Goal: Task Accomplishment & Management: Complete application form

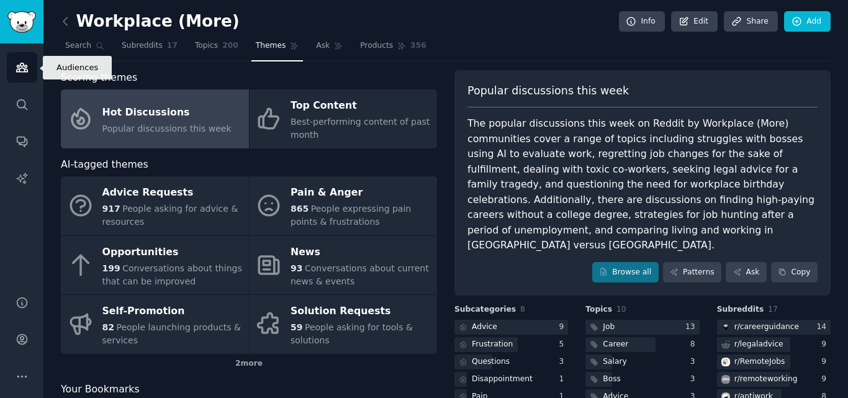
click at [7, 65] on link "Audiences" at bounding box center [22, 67] width 30 height 30
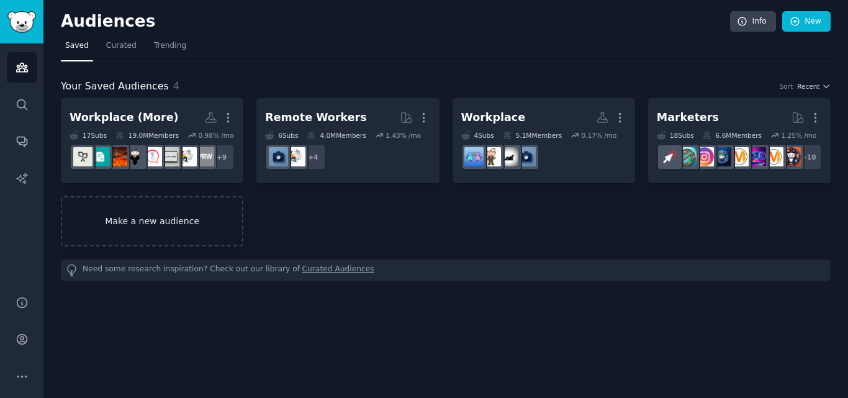
click at [115, 207] on link "Make a new audience" at bounding box center [152, 221] width 183 height 50
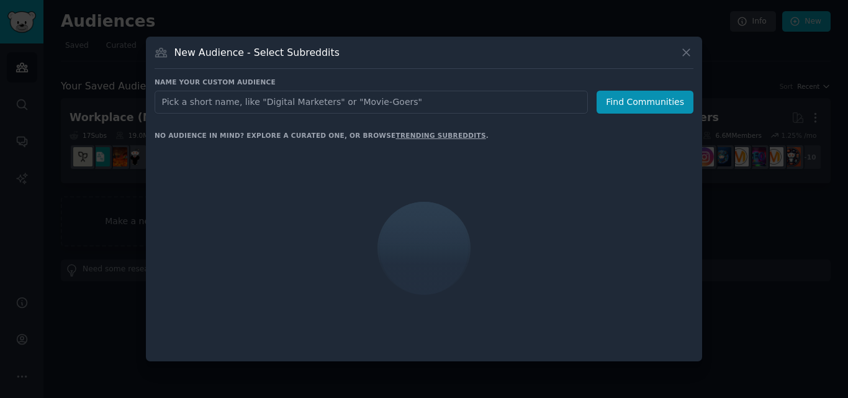
click at [332, 102] on input "text" at bounding box center [371, 102] width 433 height 23
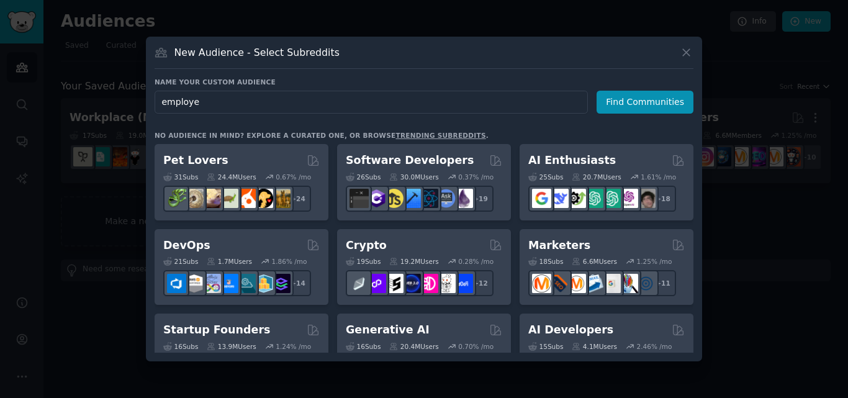
type input "employer"
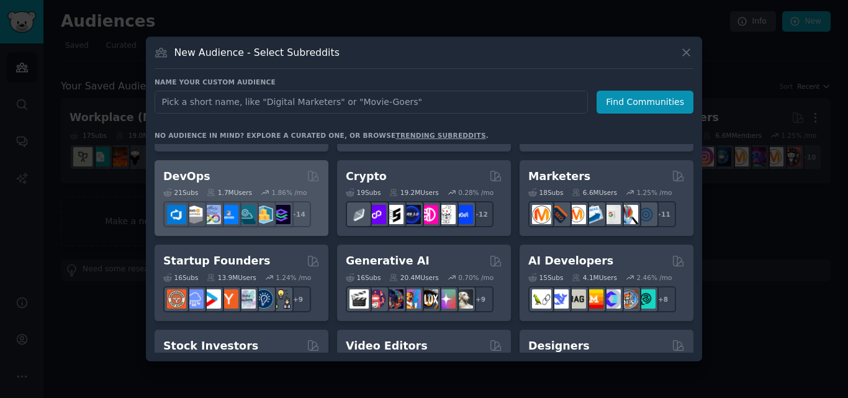
scroll to position [62, 0]
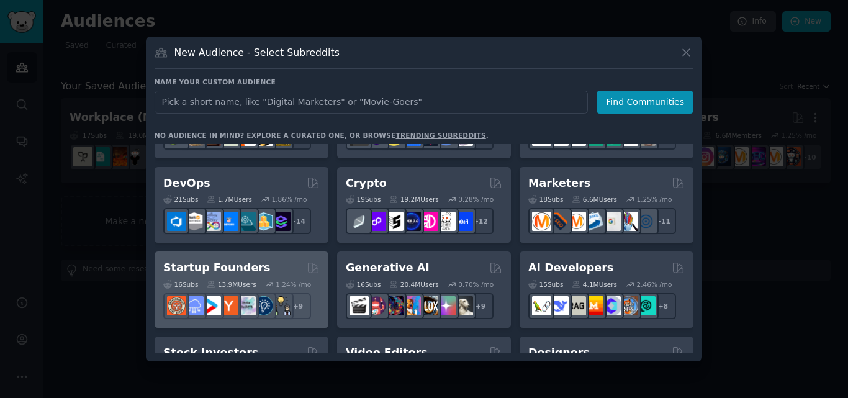
click at [213, 256] on div "Startup Founders 16 Sub s 13.9M Users 1.24 % /mo r/indiehackers + 9" at bounding box center [242, 289] width 174 height 76
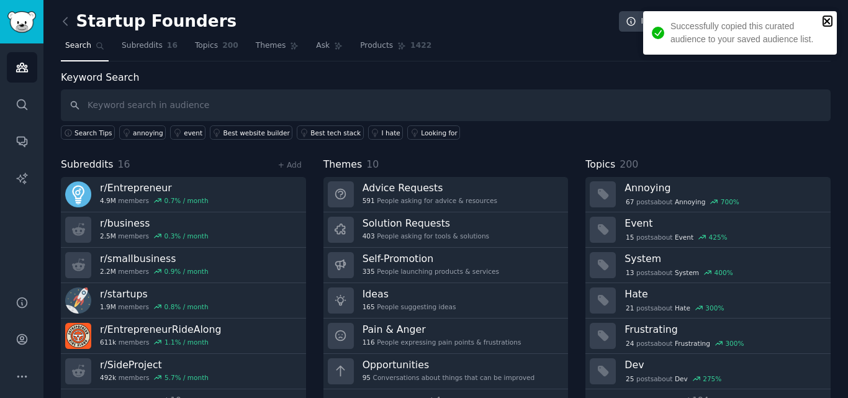
click at [828, 22] on icon "close" at bounding box center [827, 21] width 6 height 6
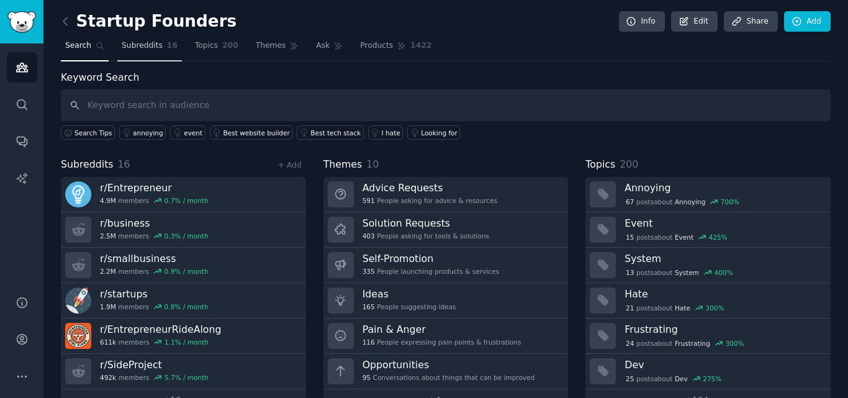
click at [139, 55] on link "Subreddits 16" at bounding box center [149, 48] width 65 height 25
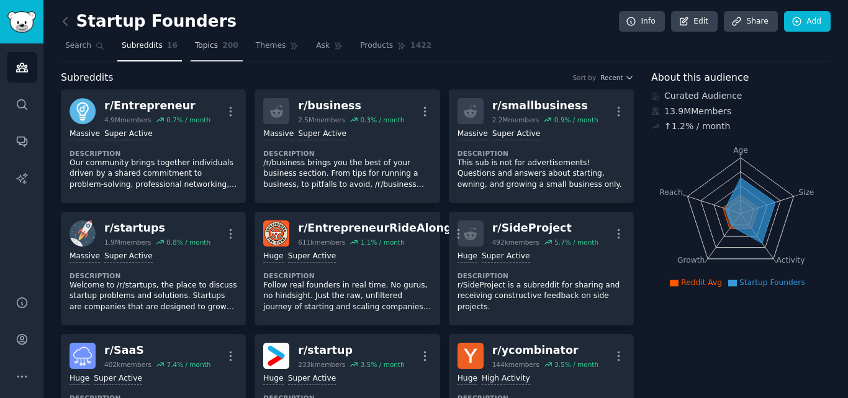
click at [202, 54] on link "Topics 200" at bounding box center [217, 48] width 52 height 25
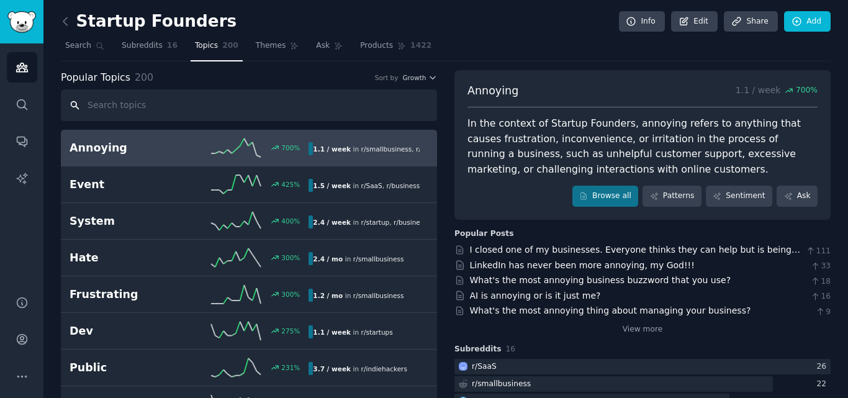
click at [209, 115] on input "text" at bounding box center [249, 105] width 376 height 32
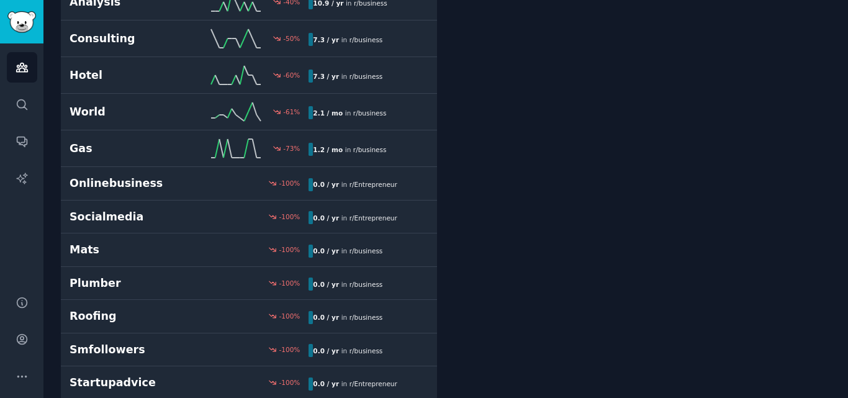
scroll to position [7039, 0]
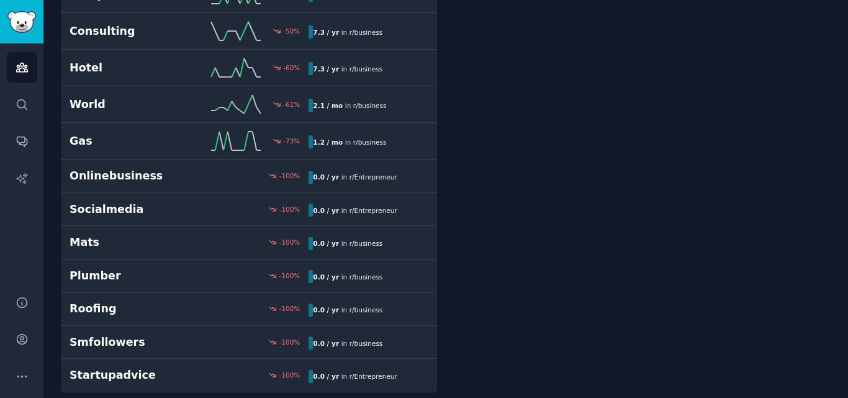
drag, startPoint x: 463, startPoint y: 376, endPoint x: 527, endPoint y: 59, distance: 323.1
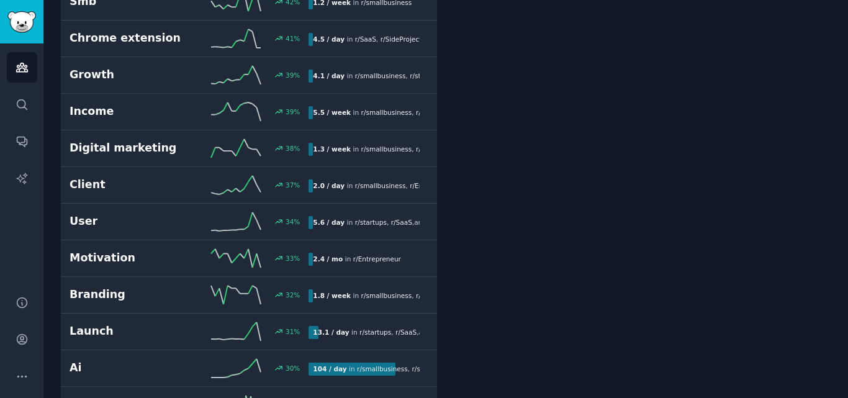
scroll to position [0, 0]
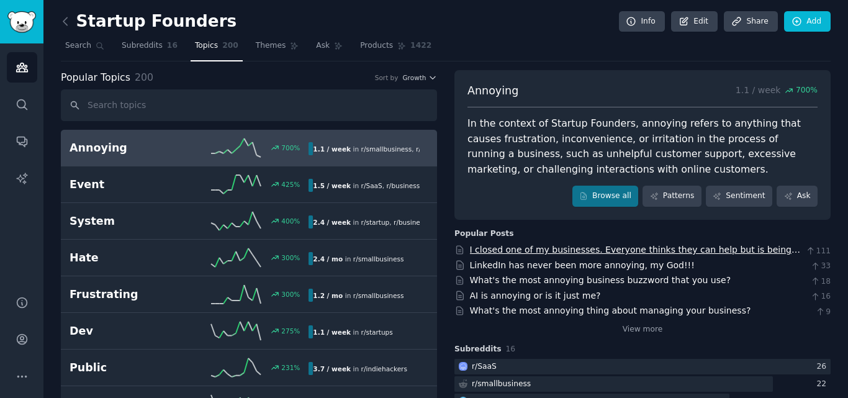
click at [532, 250] on link "I closed one of my businesses. Everyone thinks they can help but is being annoy…" at bounding box center [635, 256] width 330 height 23
click at [194, 101] on input "text" at bounding box center [249, 105] width 376 height 32
click at [251, 38] on link "Themes" at bounding box center [277, 48] width 52 height 25
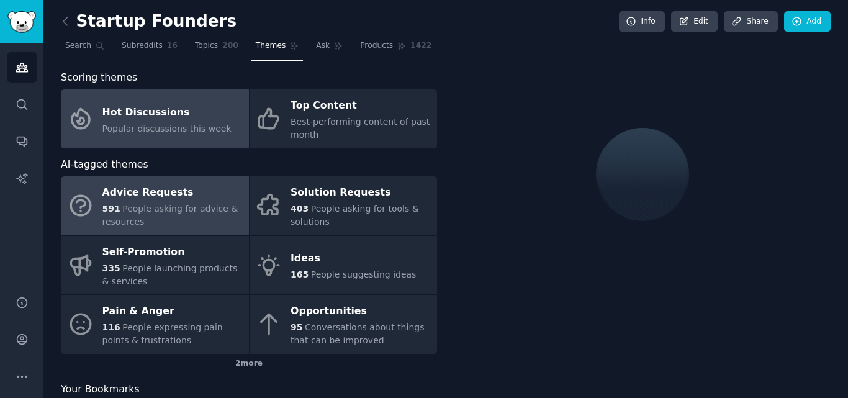
click at [132, 120] on div "Hot Discussions" at bounding box center [166, 112] width 129 height 20
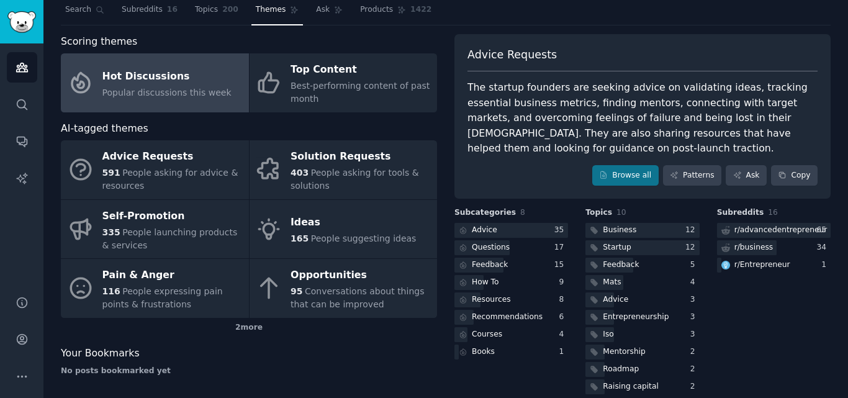
scroll to position [52, 0]
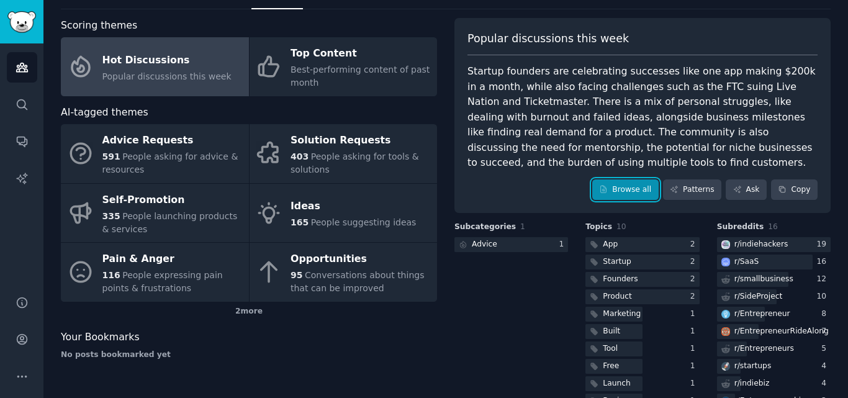
click at [624, 197] on link "Browse all" at bounding box center [625, 189] width 66 height 21
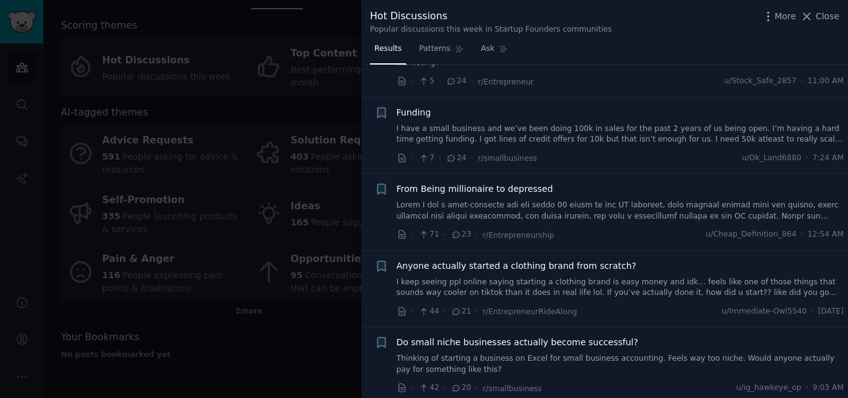
scroll to position [1304, 0]
click at [227, 293] on div at bounding box center [424, 199] width 848 height 398
click at [7, 60] on link "Audiences" at bounding box center [22, 67] width 30 height 30
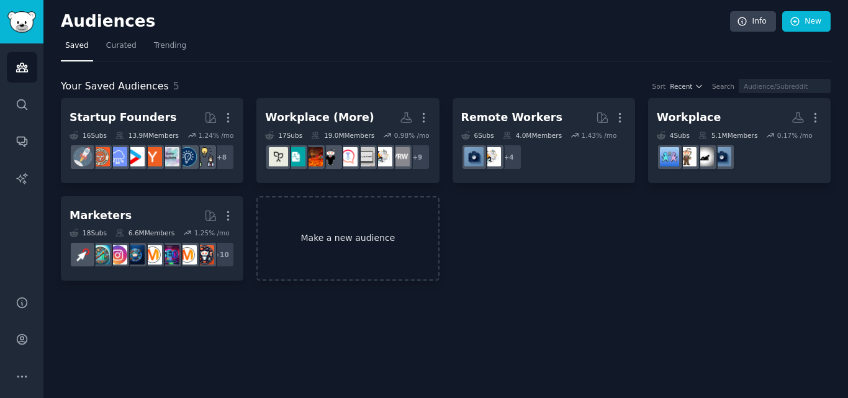
click at [320, 208] on link "Make a new audience" at bounding box center [347, 238] width 183 height 85
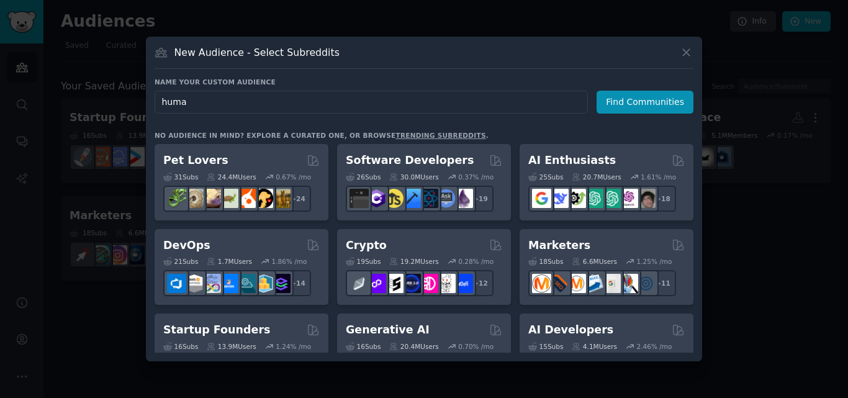
type input "human"
type input "Employers"
click button "Find Communities" at bounding box center [645, 102] width 97 height 23
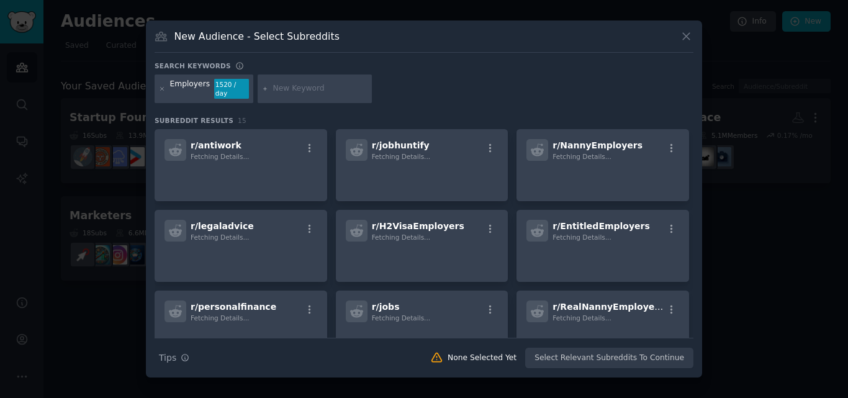
click at [300, 93] on input "text" at bounding box center [320, 88] width 94 height 11
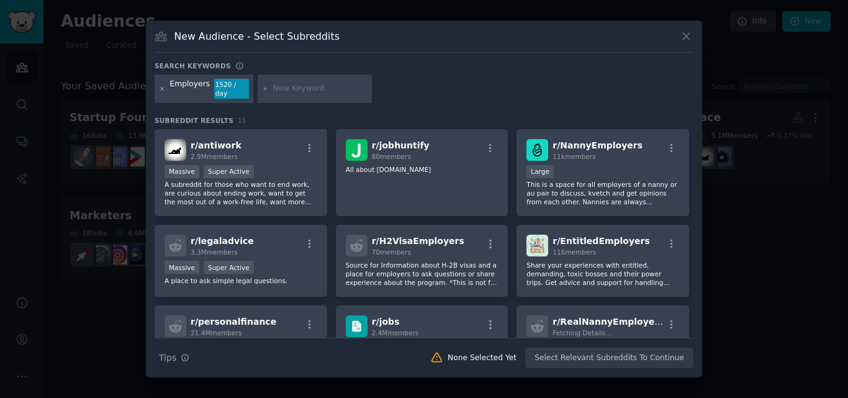
click at [163, 88] on icon at bounding box center [162, 88] width 3 height 3
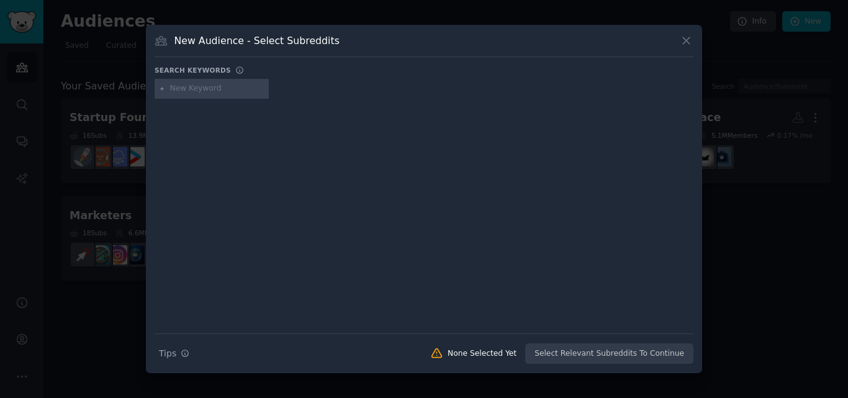
drag, startPoint x: 183, startPoint y: 88, endPoint x: 227, endPoint y: 90, distance: 43.5
click at [185, 89] on input "text" at bounding box center [217, 88] width 94 height 11
type input "manager"
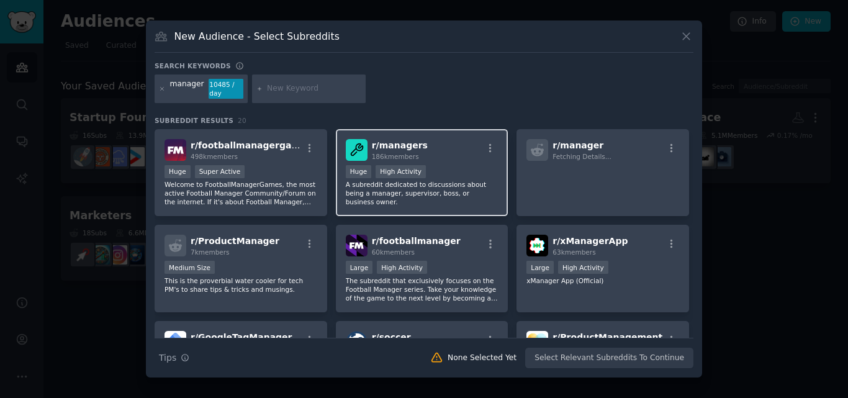
click at [430, 142] on div "r/ managers 186k members" at bounding box center [422, 150] width 153 height 22
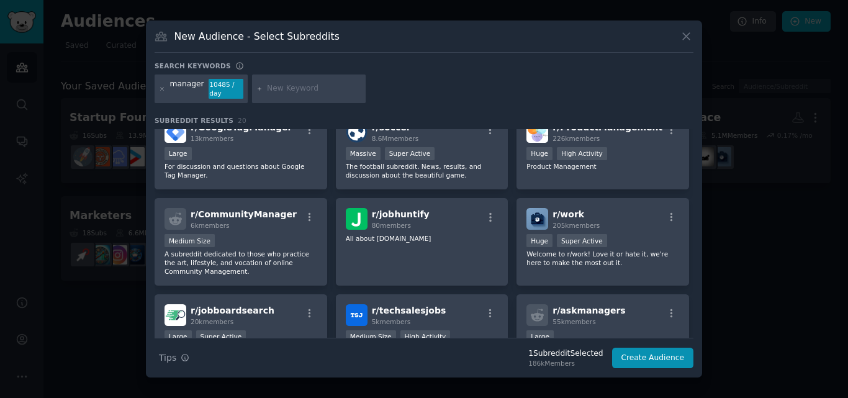
scroll to position [272, 0]
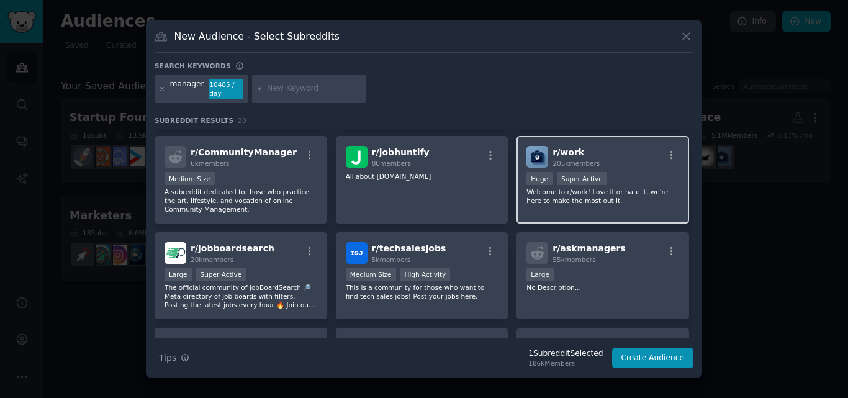
click at [626, 201] on p "Welcome to r/work! Love it or hate it, we're here to make the most out it." at bounding box center [603, 196] width 153 height 17
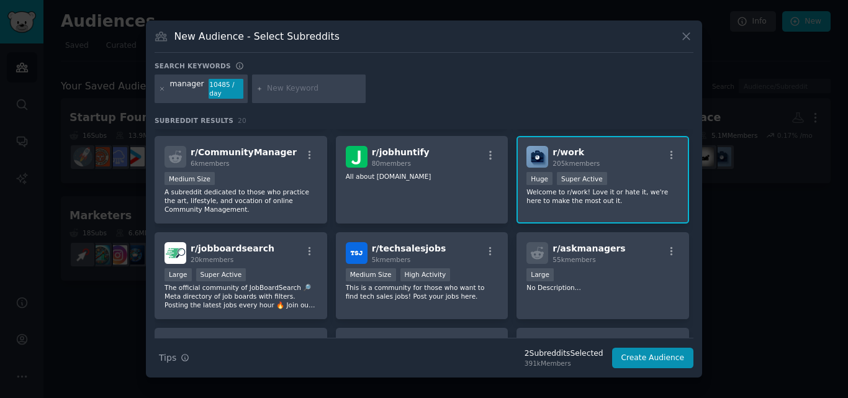
click at [627, 199] on p "Welcome to r/work! Love it or hate it, we're here to make the most out it." at bounding box center [603, 196] width 153 height 17
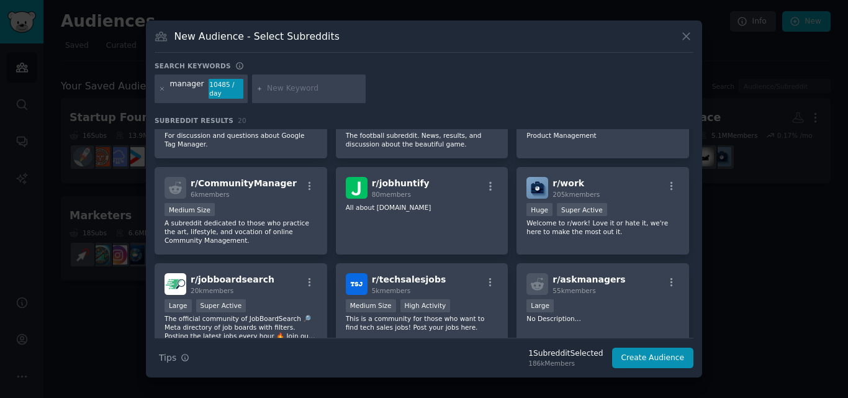
scroll to position [240, 0]
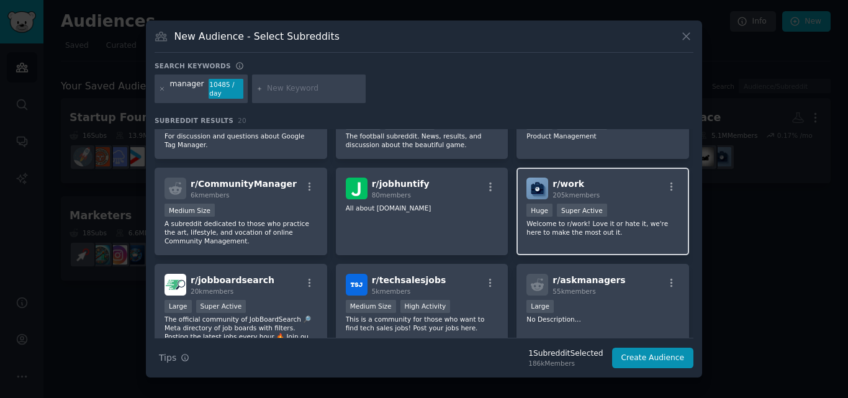
click at [625, 208] on div "Huge Super Active" at bounding box center [603, 212] width 153 height 16
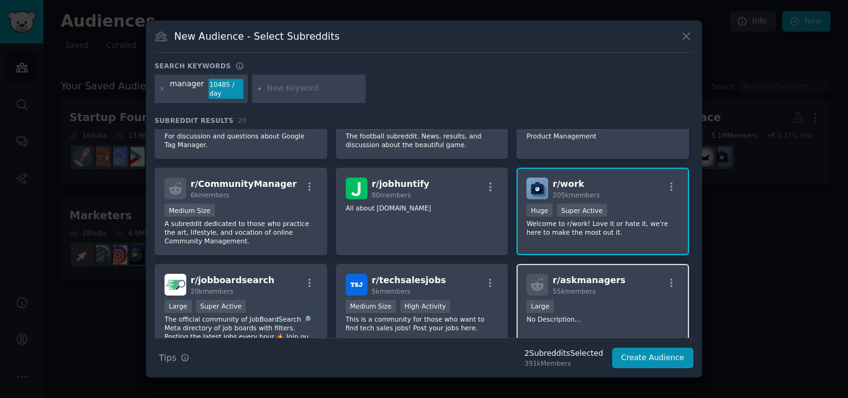
click at [595, 285] on span "r/ askmanagers" at bounding box center [589, 280] width 73 height 10
click at [281, 97] on div at bounding box center [309, 89] width 114 height 29
click at [282, 84] on input "text" at bounding box center [314, 88] width 94 height 11
type input "human resources"
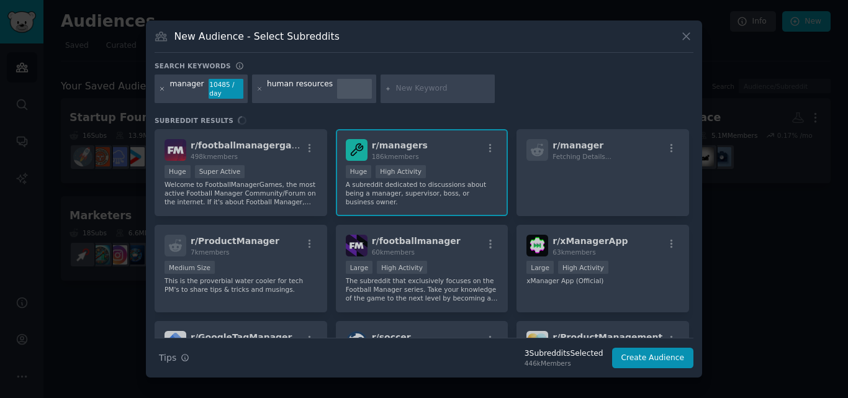
click at [165, 87] on icon at bounding box center [162, 89] width 7 height 7
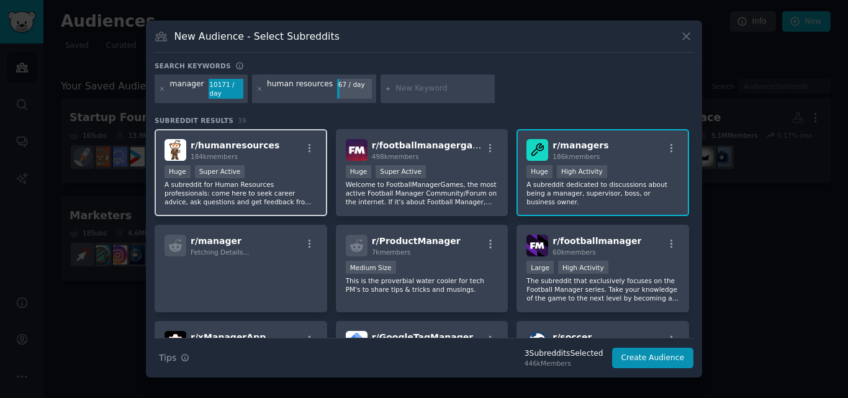
click at [260, 186] on p "A subreddit for Human Resources professionals: come here to seek career advice,…" at bounding box center [241, 193] width 153 height 26
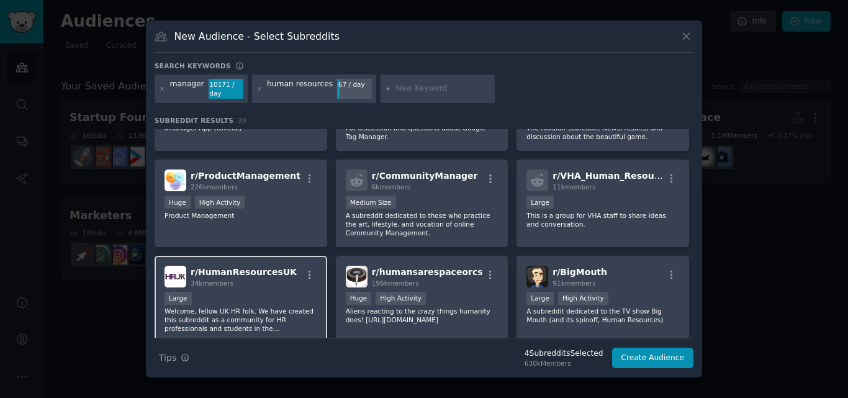
scroll to position [310, 0]
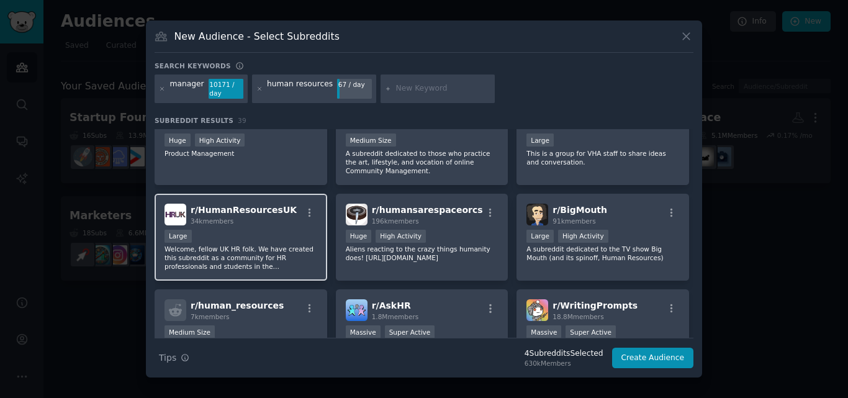
click at [271, 246] on p "Welcome, fellow UK HR folk. We have created this subreddit as a community for H…" at bounding box center [241, 258] width 153 height 26
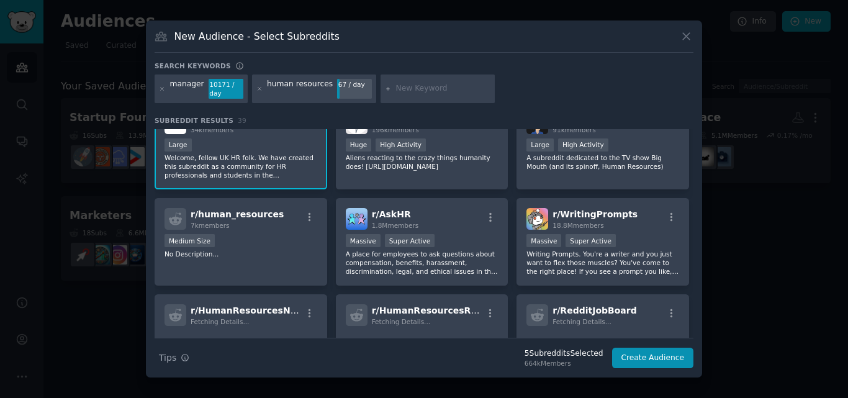
scroll to position [464, 0]
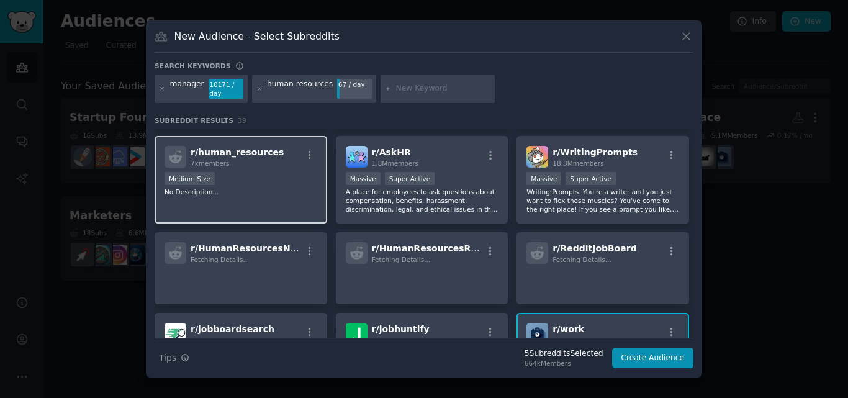
click at [286, 201] on div "r/ human_resources 7k members Medium Size No Description..." at bounding box center [241, 180] width 173 height 88
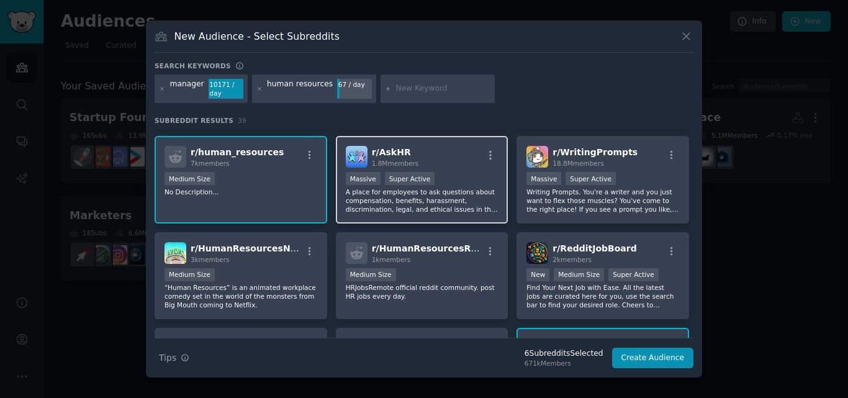
click at [451, 206] on p "A place for employees to ask questions about compensation, benefits, harassment…" at bounding box center [422, 201] width 153 height 26
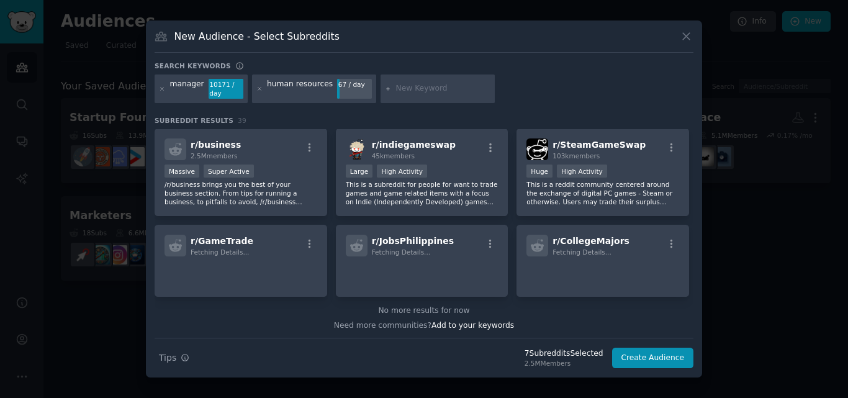
scroll to position [1041, 0]
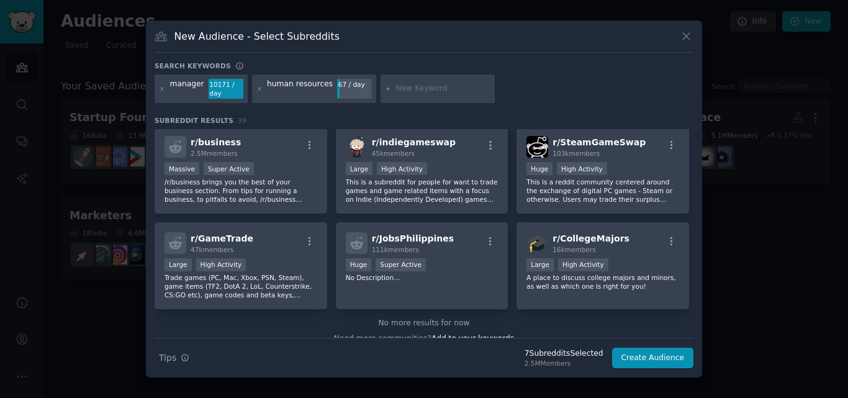
click at [424, 94] on input "text" at bounding box center [443, 88] width 94 height 11
type input "hr"
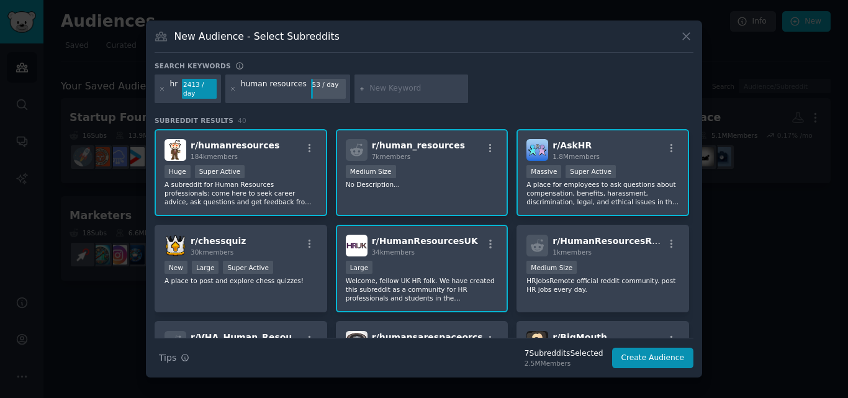
click at [463, 183] on p "No Description..." at bounding box center [422, 184] width 153 height 9
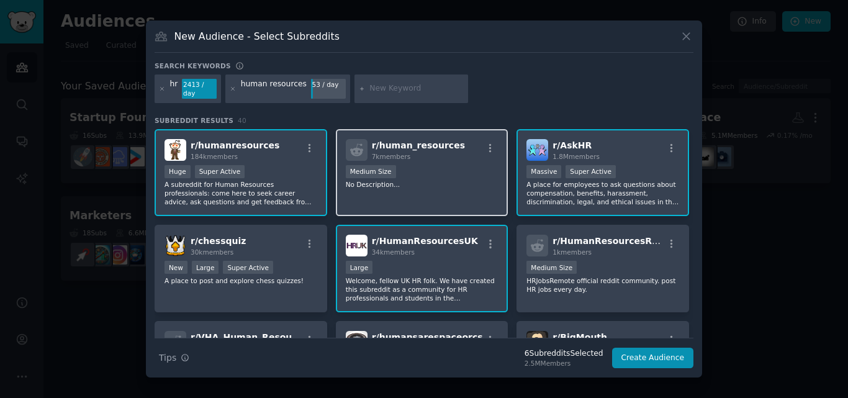
click at [425, 170] on div "Medium Size" at bounding box center [422, 173] width 153 height 16
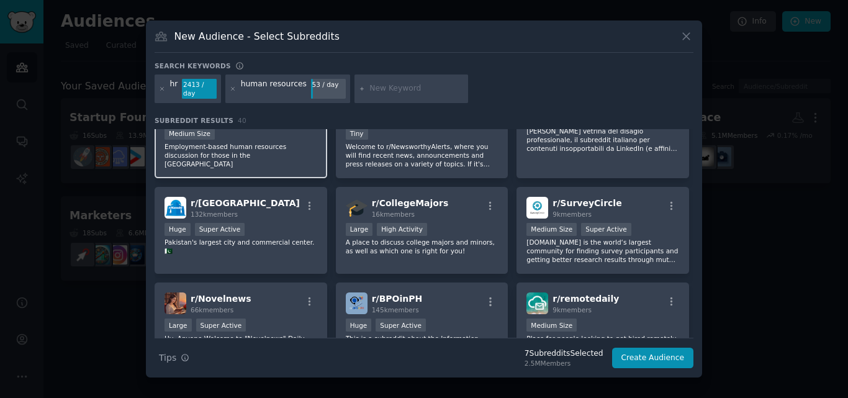
scroll to position [831, 0]
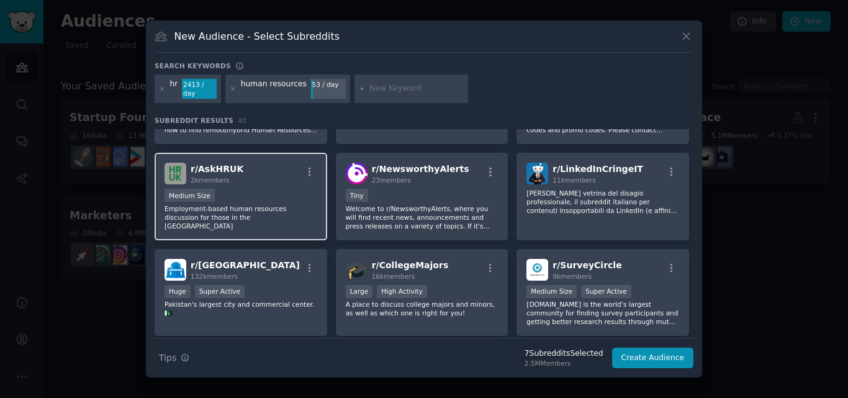
click at [263, 204] on p "Employment-based human resources discussion for those in the [GEOGRAPHIC_DATA]" at bounding box center [241, 217] width 153 height 26
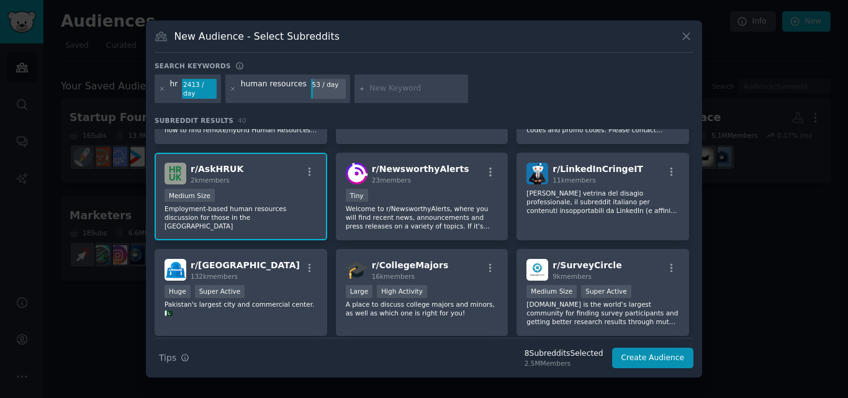
click at [405, 82] on div at bounding box center [412, 89] width 114 height 29
click at [416, 88] on input "text" at bounding box center [416, 88] width 94 height 11
type input "business owner"
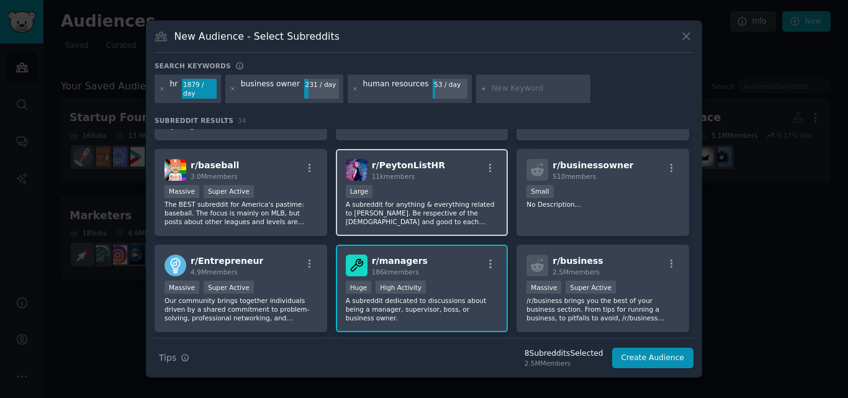
scroll to position [559, 0]
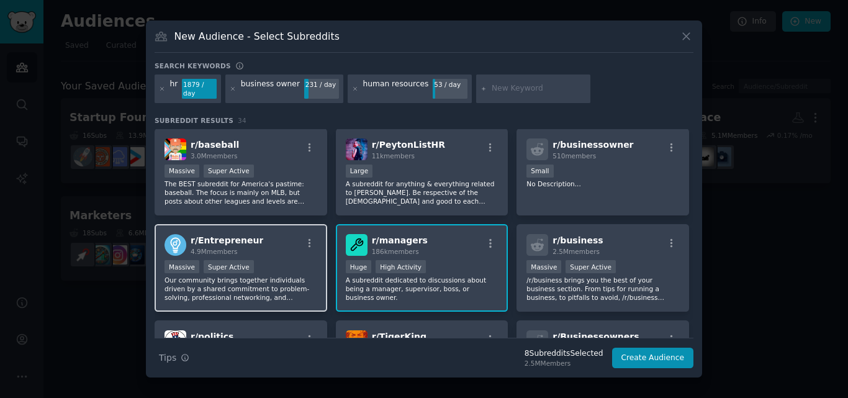
click at [273, 250] on div "r/ Entrepreneur 4.9M members" at bounding box center [241, 245] width 153 height 22
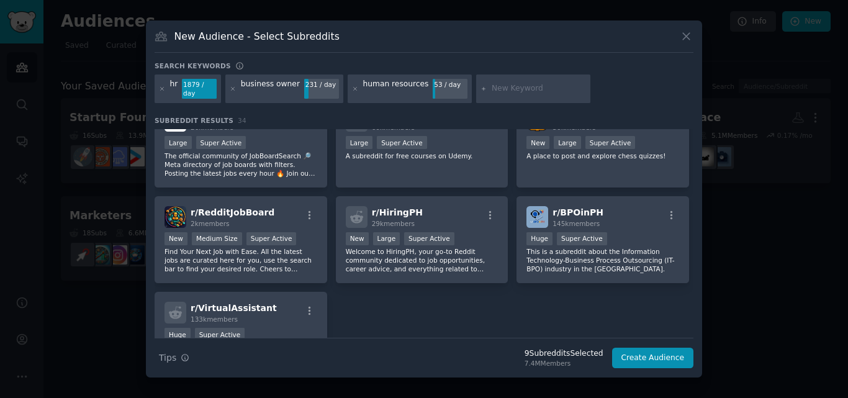
scroll to position [869, 0]
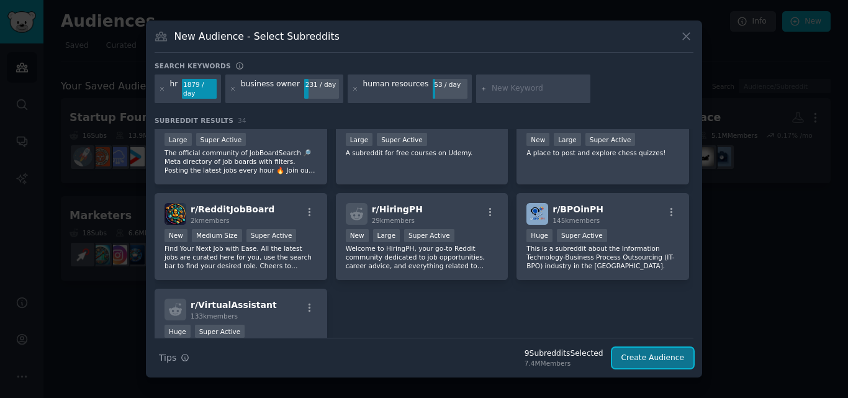
click at [638, 355] on button "Create Audience" at bounding box center [653, 358] width 82 height 21
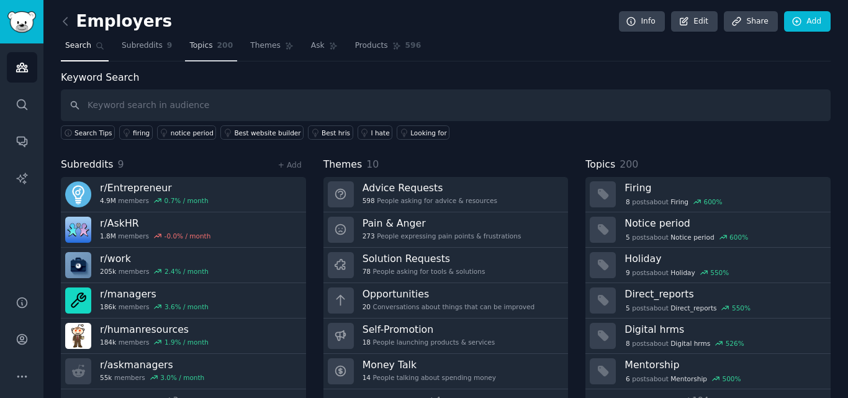
click at [202, 45] on span "Topics" at bounding box center [200, 45] width 23 height 11
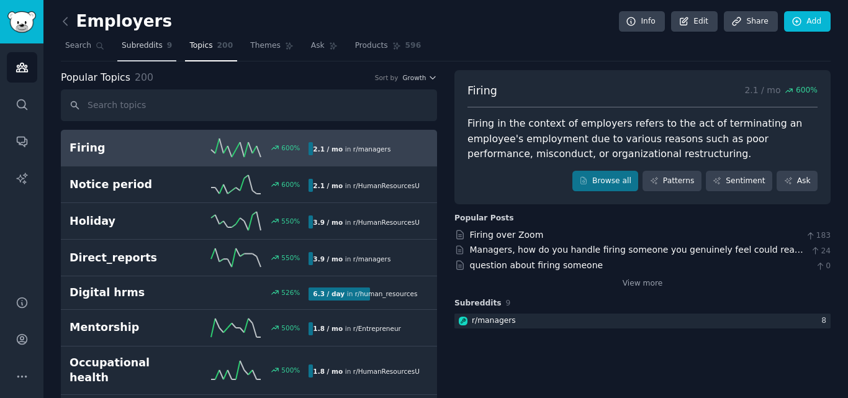
click at [142, 42] on span "Subreddits" at bounding box center [142, 45] width 41 height 11
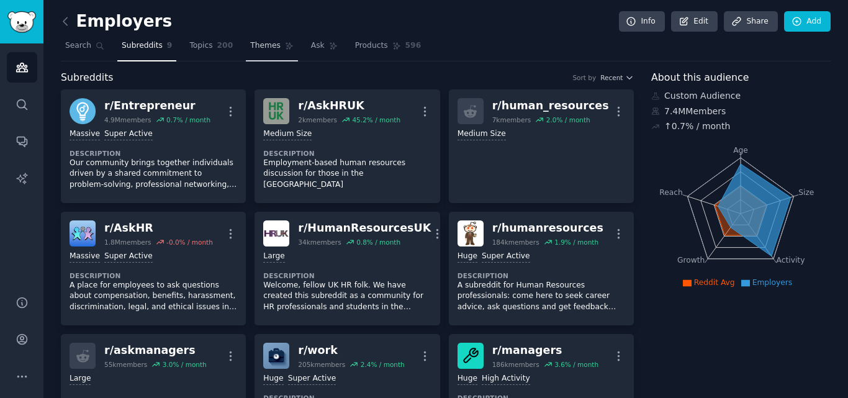
click at [250, 40] on span "Themes" at bounding box center [265, 45] width 30 height 11
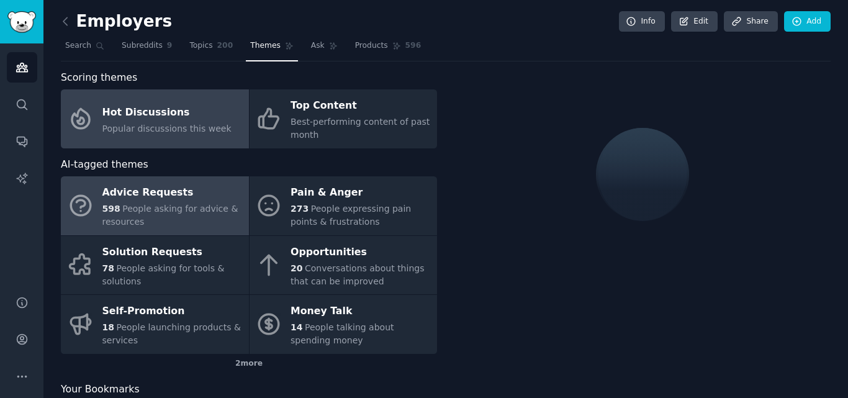
click at [107, 137] on link "Hot Discussions Popular discussions this week" at bounding box center [155, 118] width 188 height 59
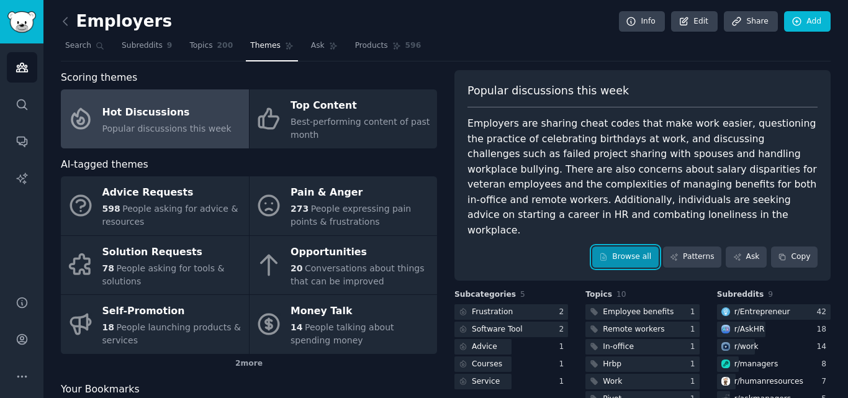
click at [618, 246] on link "Browse all" at bounding box center [625, 256] width 66 height 21
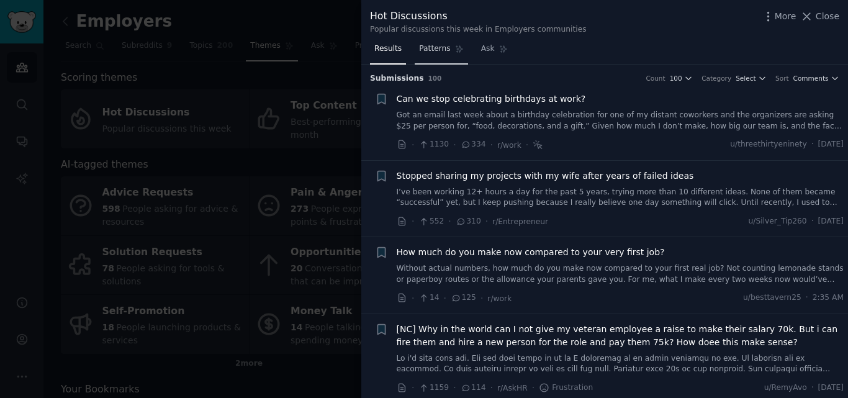
click at [438, 42] on link "Patterns" at bounding box center [441, 51] width 53 height 25
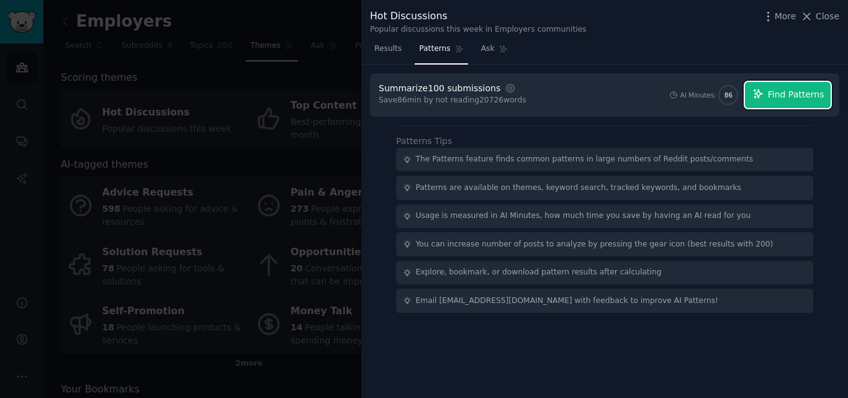
click at [802, 89] on span "Find Patterns" at bounding box center [796, 94] width 57 height 13
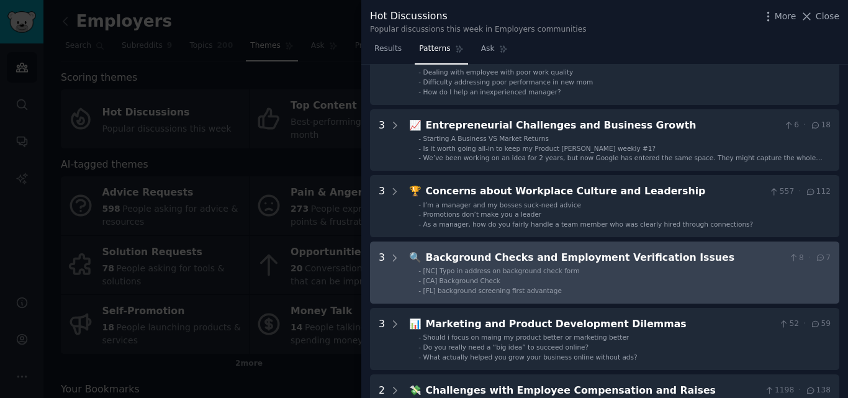
scroll to position [373, 0]
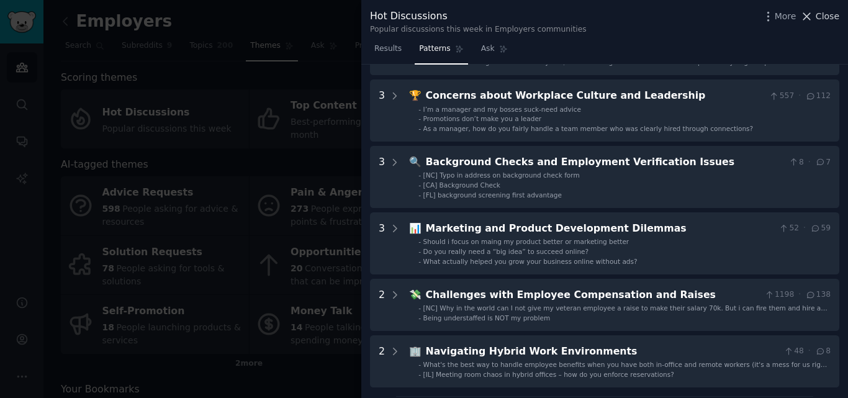
click at [291, 173] on div at bounding box center [424, 199] width 848 height 398
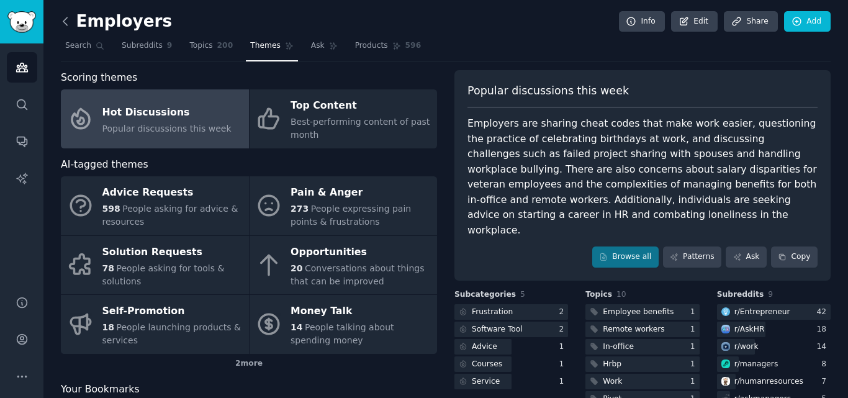
click at [62, 24] on icon at bounding box center [65, 21] width 13 height 13
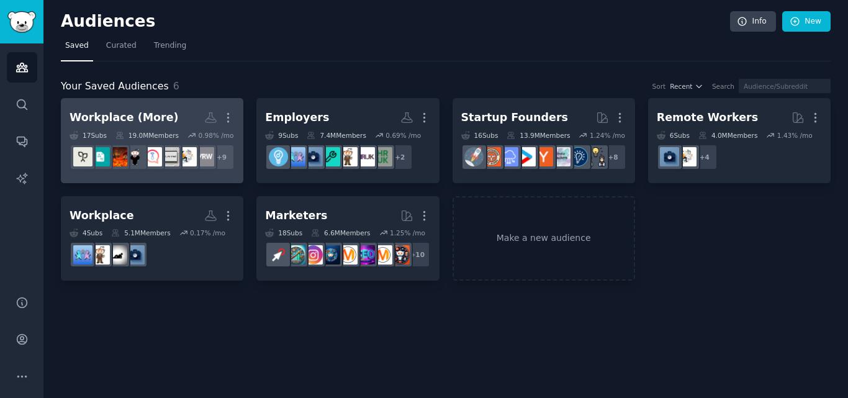
click at [165, 115] on h2 "Workplace (More) Custom Audience More" at bounding box center [152, 118] width 165 height 22
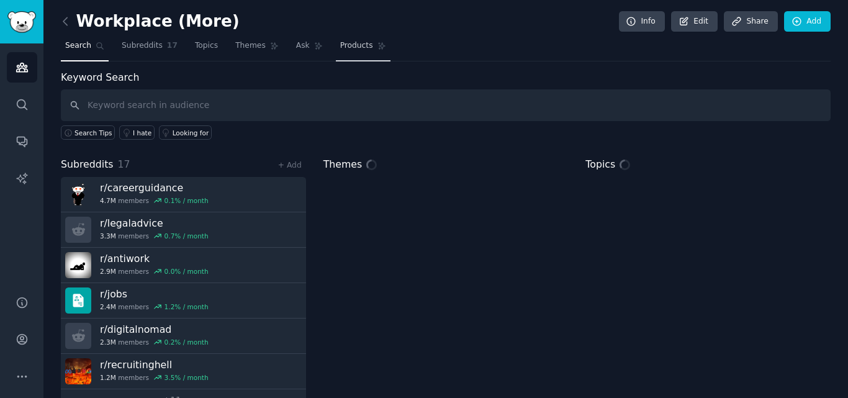
click at [345, 51] on span "Products" at bounding box center [356, 45] width 33 height 11
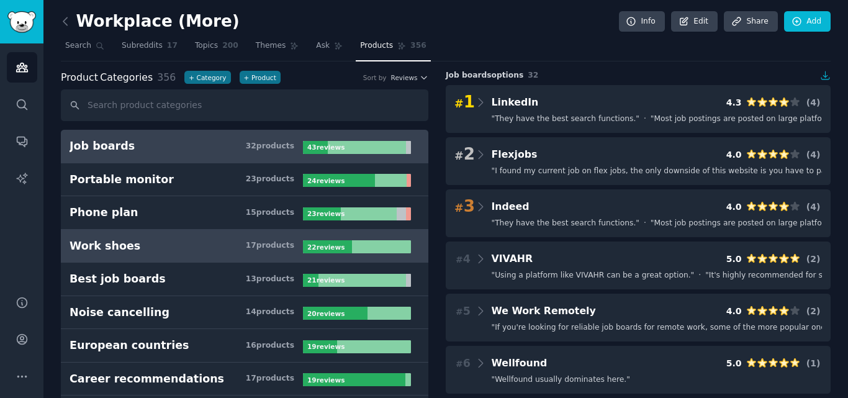
click at [149, 251] on h3 "Work shoes 17 product s" at bounding box center [186, 246] width 233 height 16
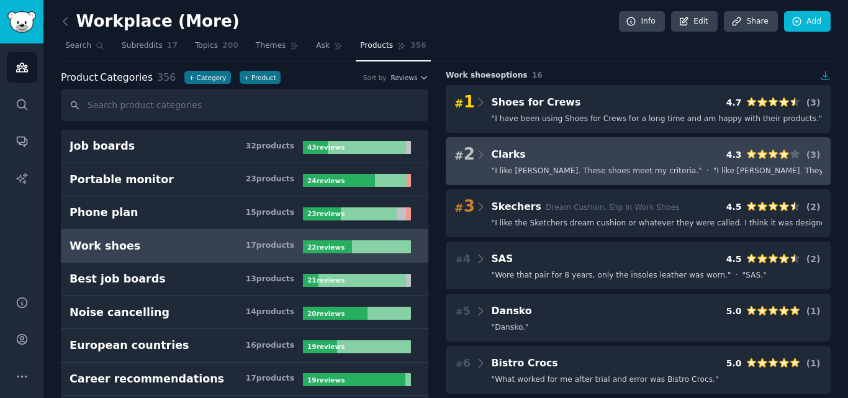
click at [592, 146] on div "# 2 [PERSON_NAME] 4.3 ( 3 )" at bounding box center [639, 154] width 368 height 17
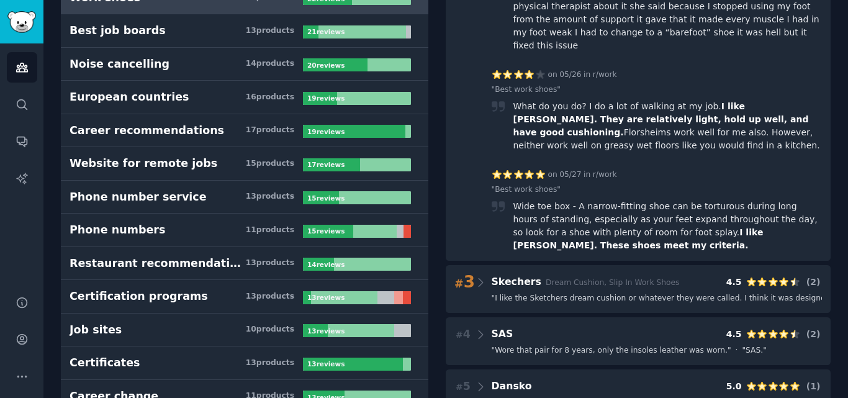
scroll to position [310, 0]
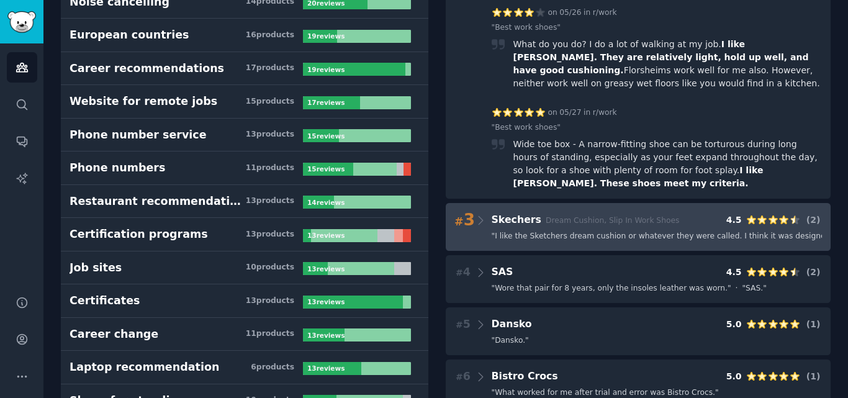
click at [536, 231] on span "" I like the Sketchers dream cushion or whatever they were called. I think it w…" at bounding box center [789, 236] width 595 height 11
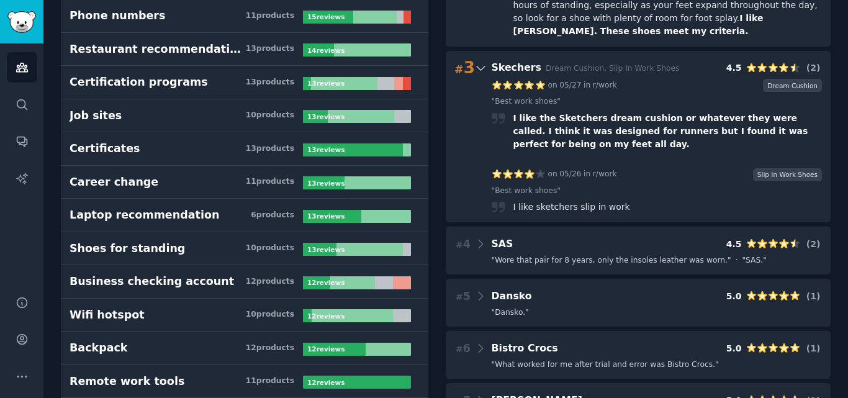
scroll to position [497, 0]
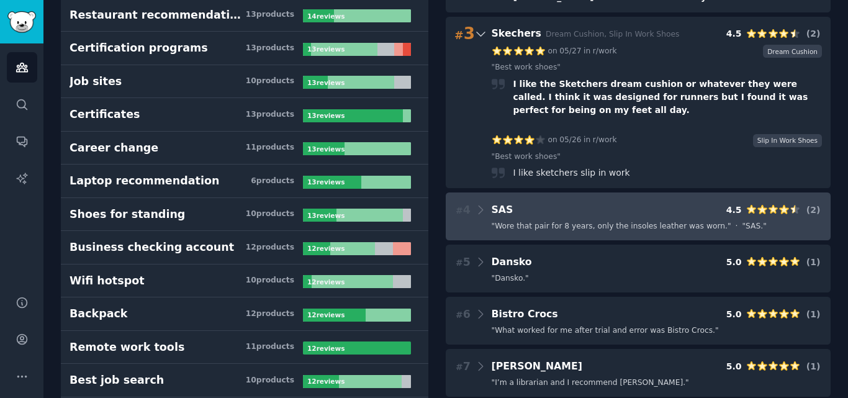
click at [548, 221] on span "" Wore that pair for 8 years, only the insoles leather was worn. "" at bounding box center [612, 226] width 240 height 11
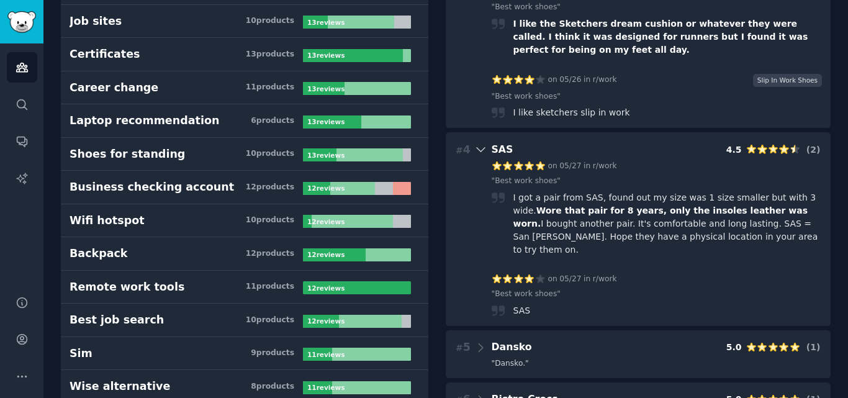
scroll to position [621, 0]
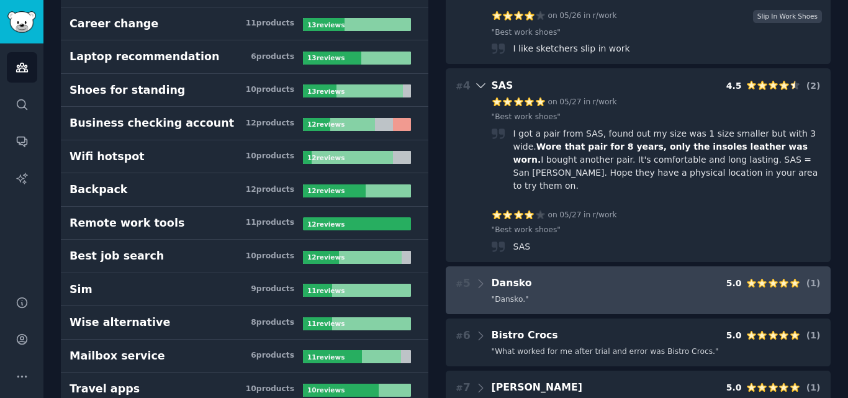
click at [525, 266] on div "# 5 Dansko 5.0 ( 1 ) " Dansko. "" at bounding box center [638, 290] width 385 height 48
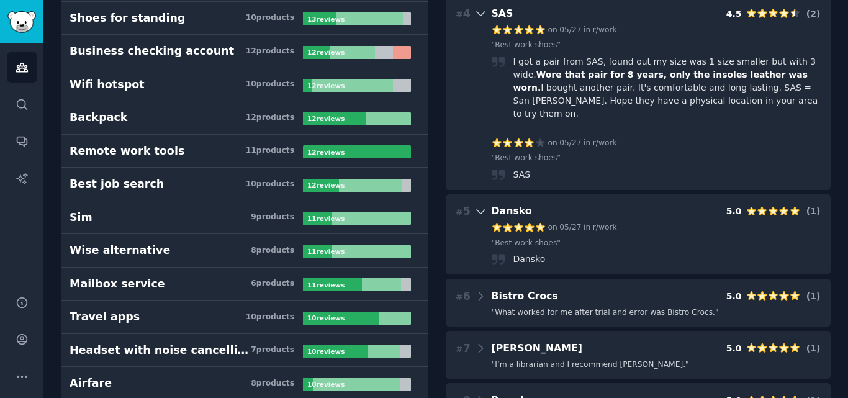
scroll to position [745, 0]
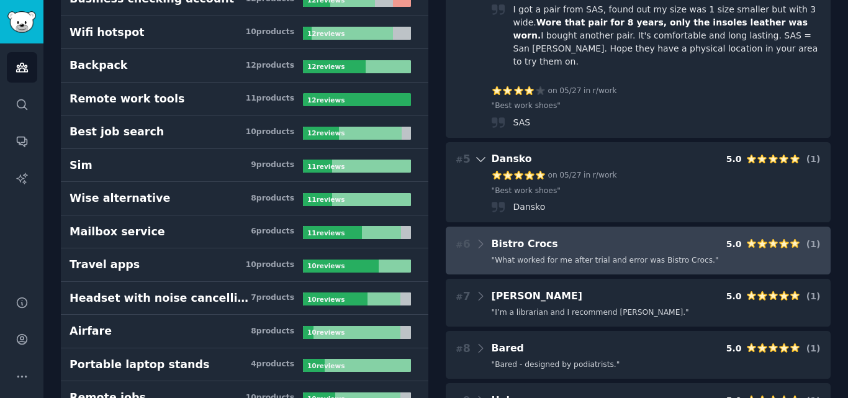
click at [525, 255] on span "" What worked for me after trial and error was Bistro Crocs. "" at bounding box center [605, 260] width 227 height 11
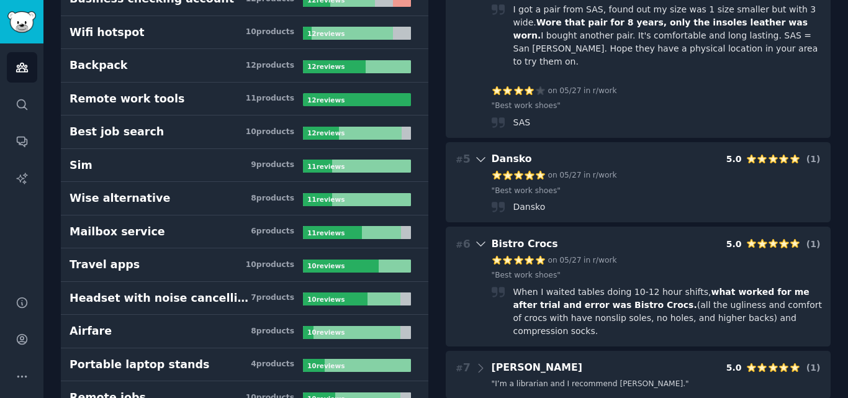
scroll to position [807, 0]
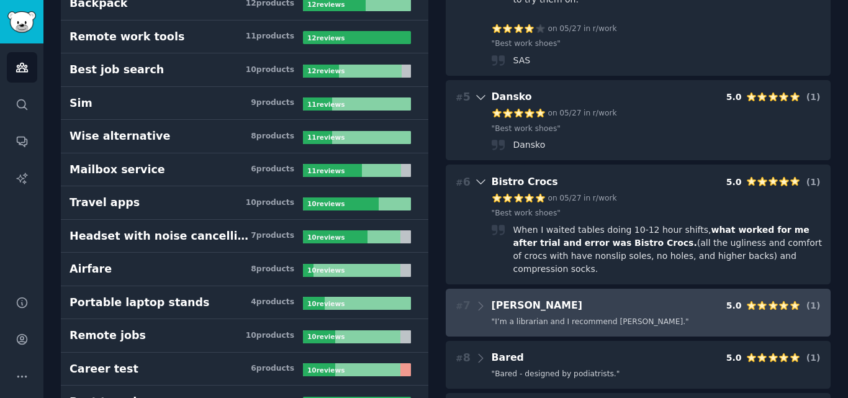
click at [524, 289] on div "# 7 [PERSON_NAME] 5.0 ( 1 ) " I’m a librarian and I recommend [PERSON_NAME]. "" at bounding box center [638, 313] width 385 height 48
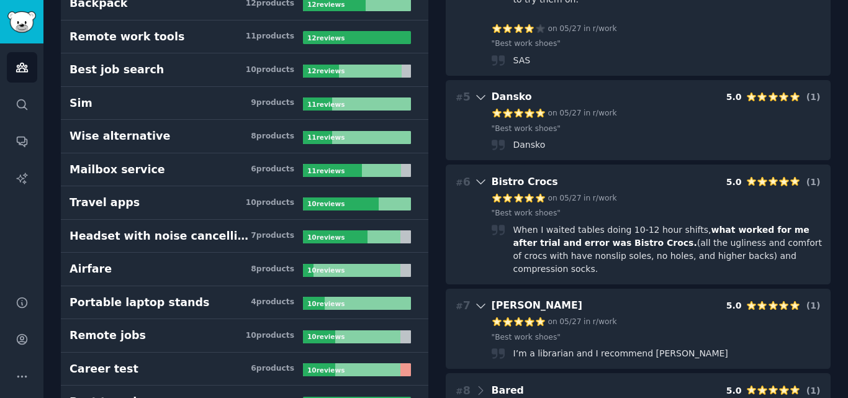
scroll to position [931, 0]
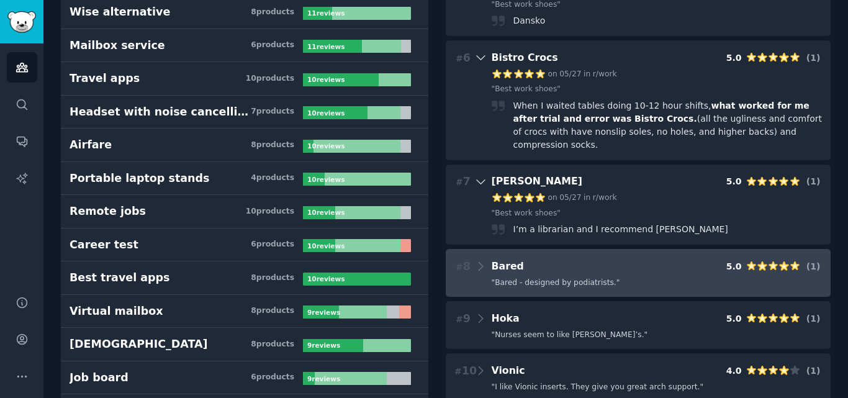
click at [523, 278] on span "" Bared - designed by podiatrists. "" at bounding box center [556, 283] width 129 height 11
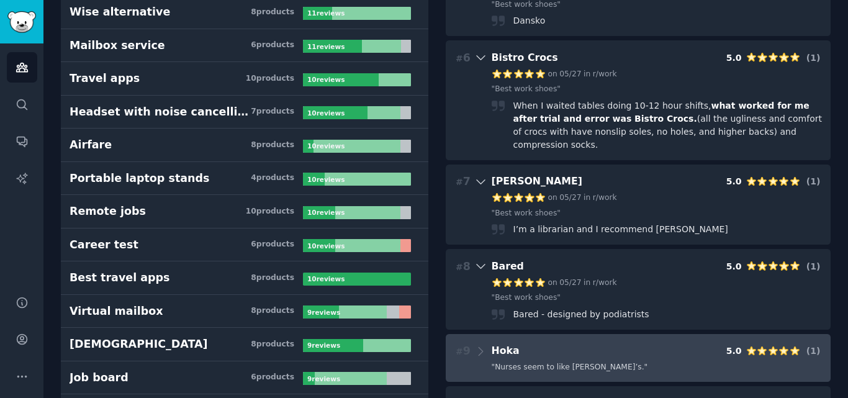
click at [572, 334] on div "# 9 Hoka 5.0 ( 1 ) " Nurses seem to like [PERSON_NAME]’s. "" at bounding box center [638, 358] width 385 height 48
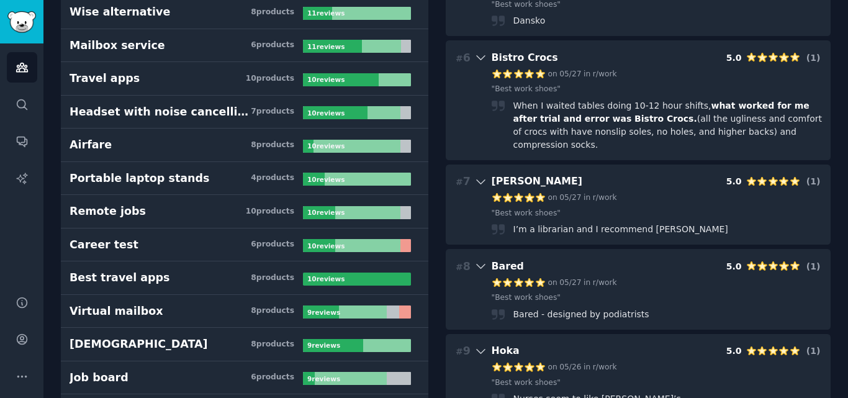
scroll to position [993, 0]
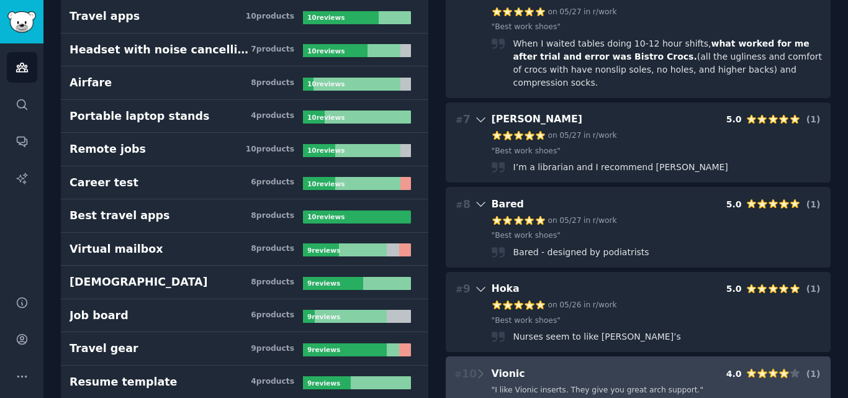
click at [526, 365] on div "# 10 Vionic 4.0 ( 1 )" at bounding box center [639, 373] width 368 height 17
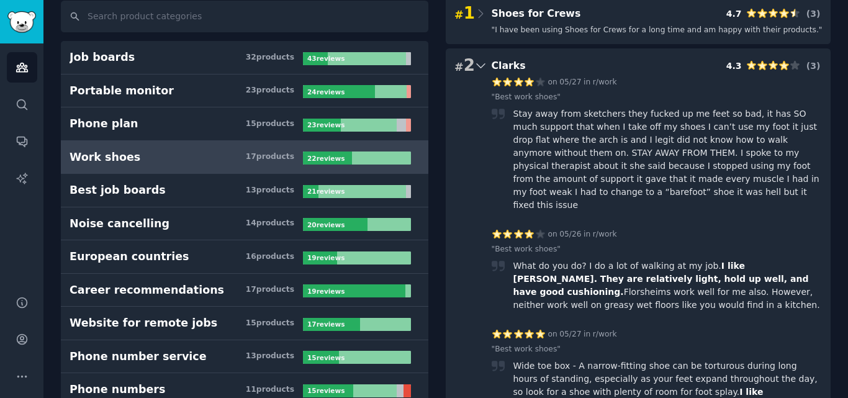
scroll to position [0, 0]
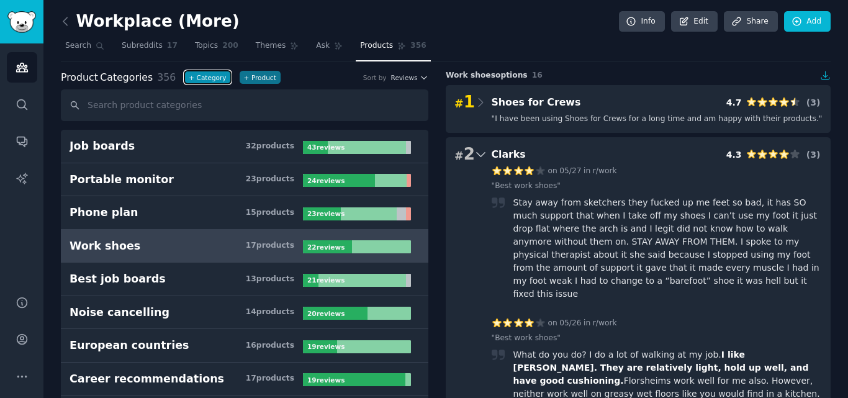
click at [192, 78] on button "+ Category" at bounding box center [207, 77] width 46 height 13
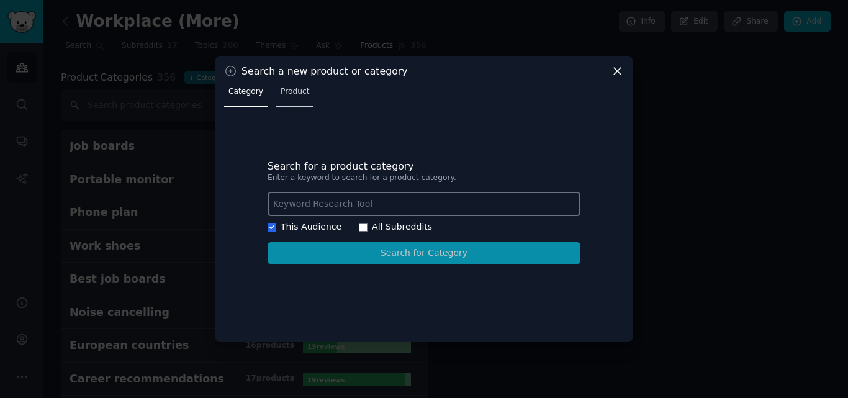
click at [299, 97] on span "Product" at bounding box center [295, 91] width 29 height 11
click at [262, 94] on link "Category" at bounding box center [245, 94] width 43 height 25
click at [302, 97] on span "Product" at bounding box center [295, 91] width 29 height 11
click at [239, 93] on span "Category" at bounding box center [245, 91] width 35 height 11
click at [618, 72] on icon at bounding box center [617, 71] width 7 height 7
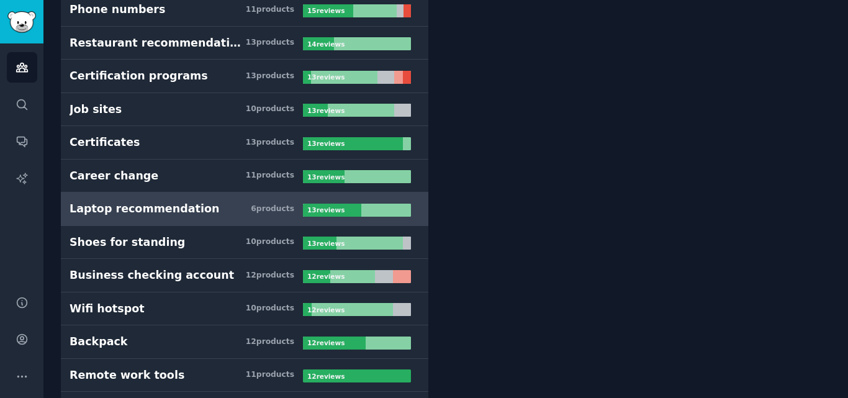
scroll to position [559, 0]
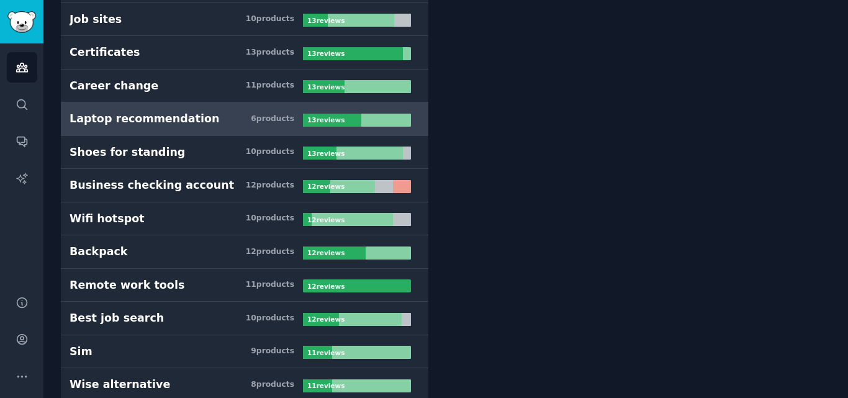
click at [241, 129] on link "Laptop recommendation 6 product s 13 review s" at bounding box center [245, 119] width 368 height 34
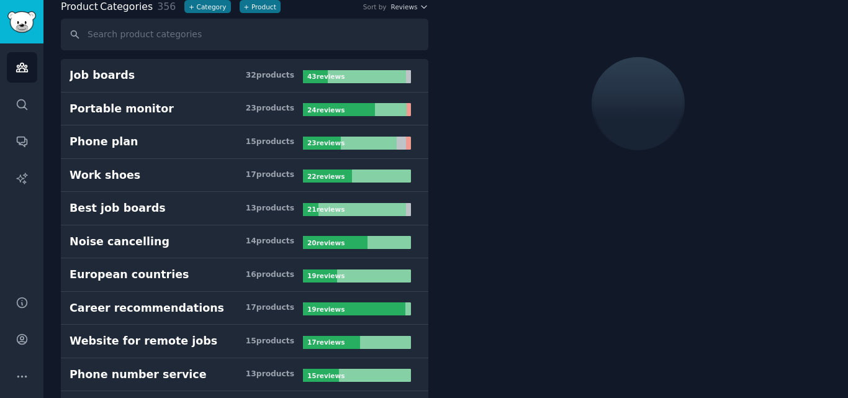
scroll to position [70, 0]
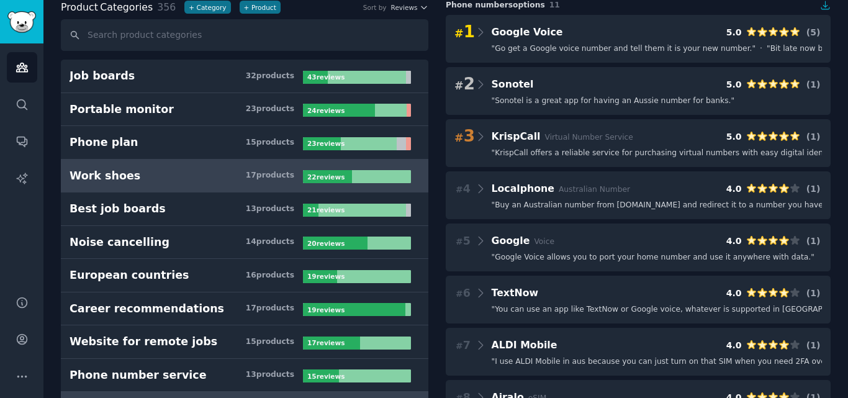
click at [271, 184] on link "Work shoes 17 product s 22 review s" at bounding box center [245, 177] width 368 height 34
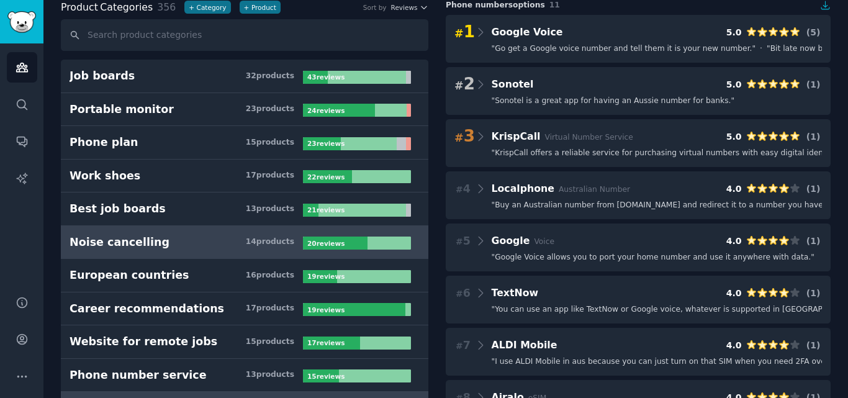
click at [140, 253] on link "Noise cancelling 14 product s 20 review s" at bounding box center [245, 243] width 368 height 34
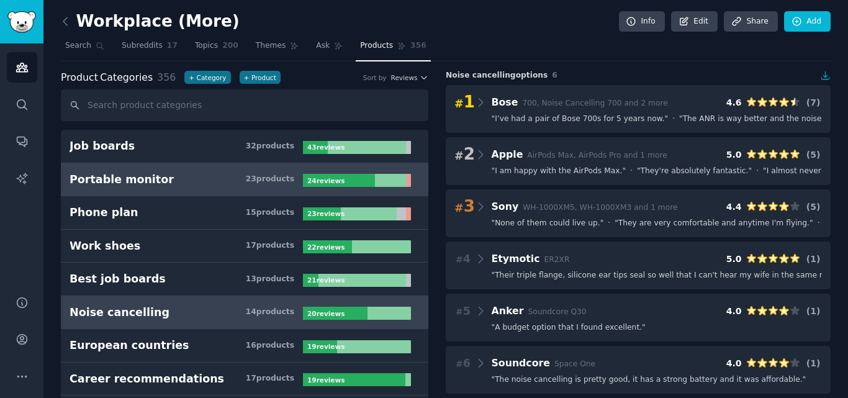
click at [223, 178] on h3 "Portable monitor 23 product s" at bounding box center [186, 180] width 233 height 16
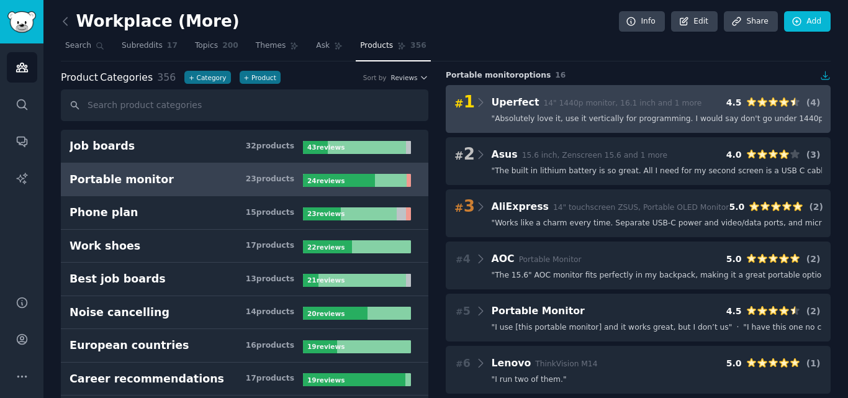
click at [569, 128] on div "# 1 Uperfect 14" 1440p monitor, 16.1 inch and 1 more 4.5 ( 4 ) " Absolutely lov…" at bounding box center [638, 109] width 385 height 48
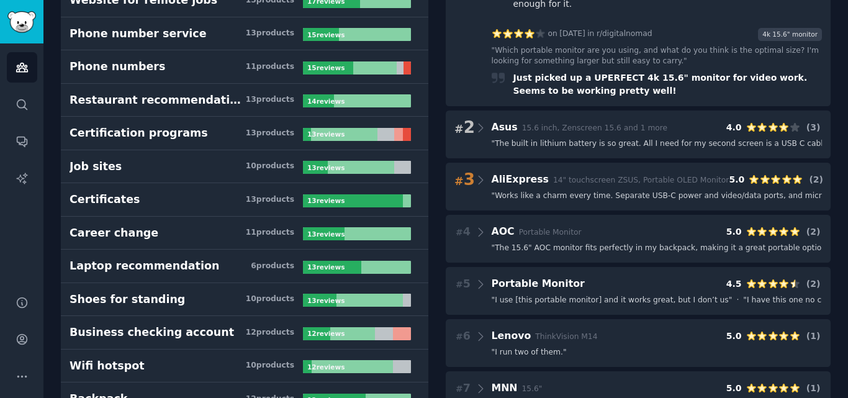
scroll to position [435, 0]
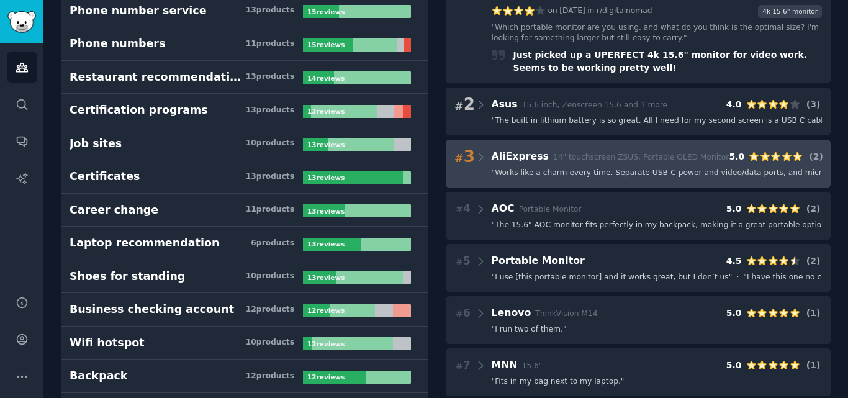
click at [569, 140] on div "# 3 AliExpress 14" touchscreen ZSUS, Portable OLED Monitor 5.0 ( 2 ) " Works li…" at bounding box center [638, 164] width 385 height 48
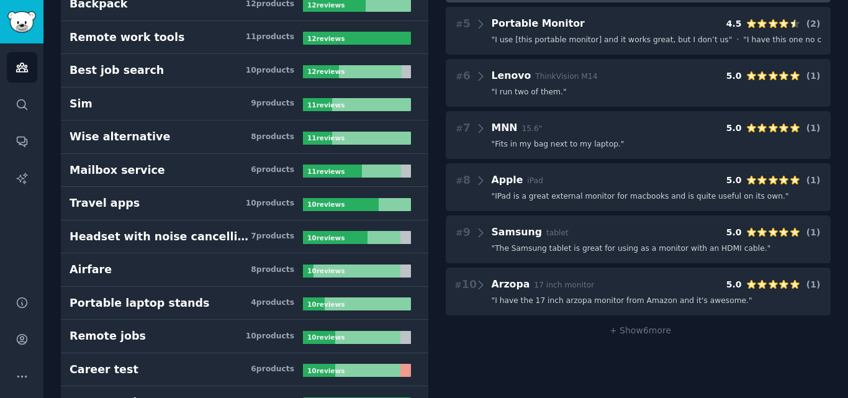
scroll to position [807, 0]
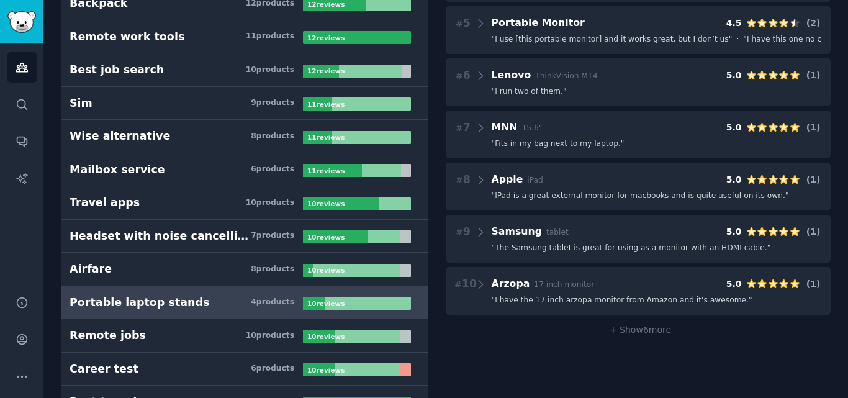
click at [169, 301] on div "Portable laptop stands" at bounding box center [140, 303] width 140 height 16
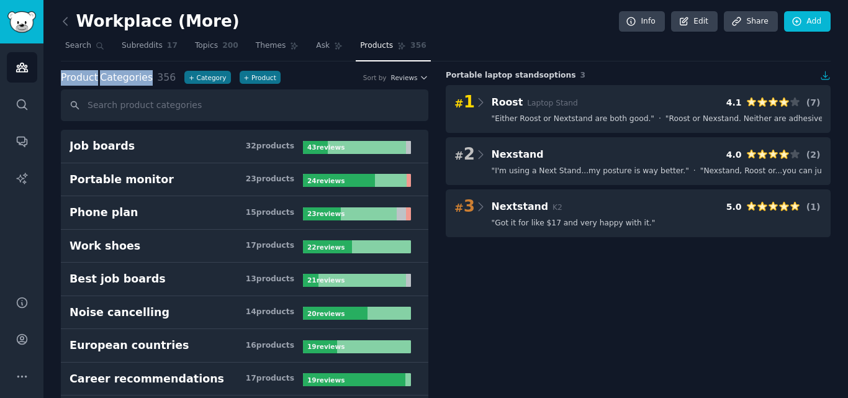
drag, startPoint x: 61, startPoint y: 73, endPoint x: 147, endPoint y: 77, distance: 85.8
click at [147, 77] on h2 "Product Categories 356" at bounding box center [118, 78] width 115 height 16
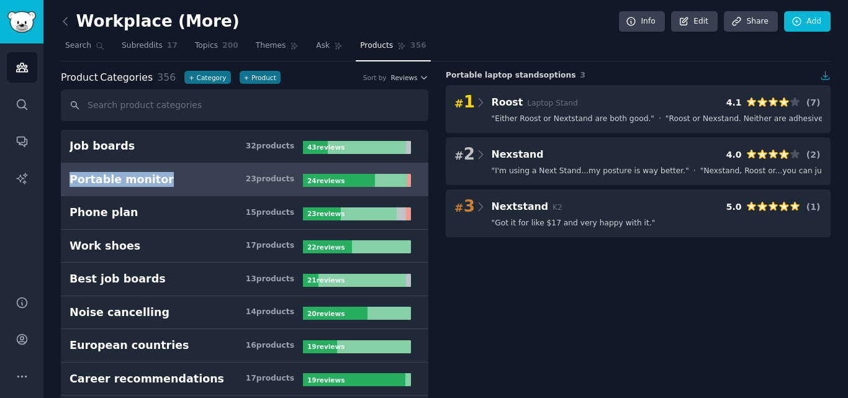
drag, startPoint x: 43, startPoint y: 186, endPoint x: 233, endPoint y: 181, distance: 190.1
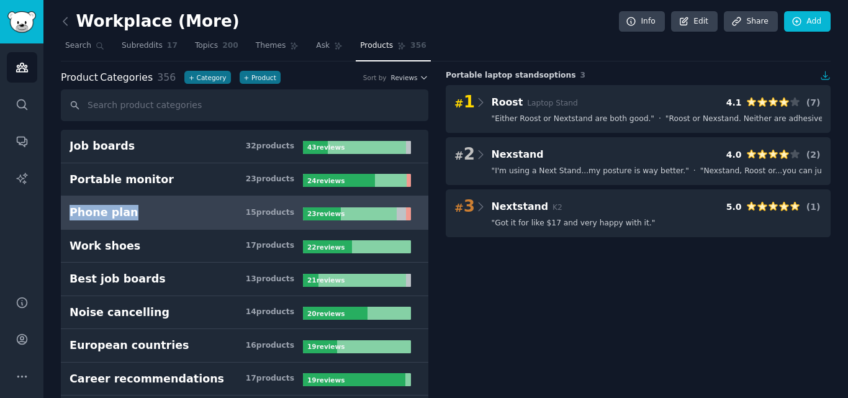
drag, startPoint x: 48, startPoint y: 212, endPoint x: 148, endPoint y: 214, distance: 100.6
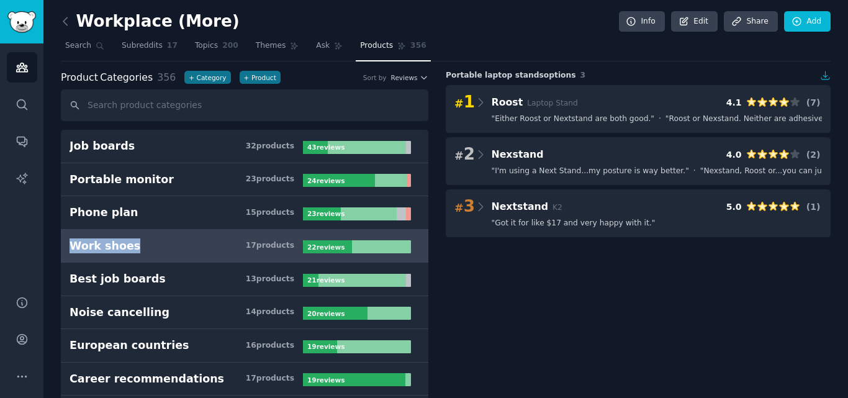
drag, startPoint x: 53, startPoint y: 241, endPoint x: 132, endPoint y: 242, distance: 78.2
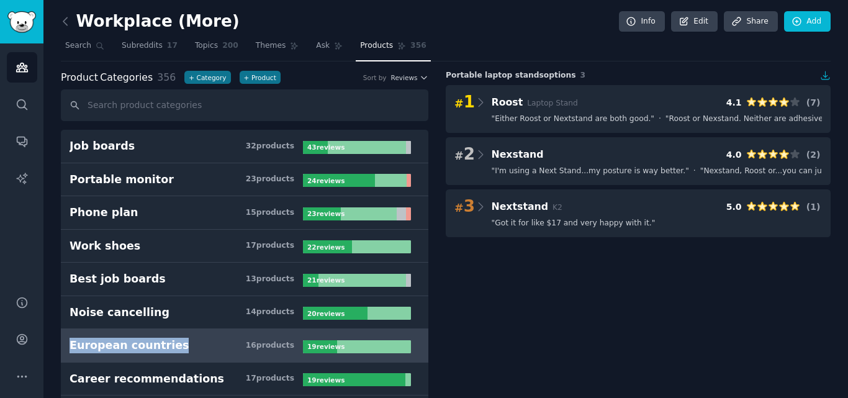
drag, startPoint x: 45, startPoint y: 345, endPoint x: 200, endPoint y: 349, distance: 155.3
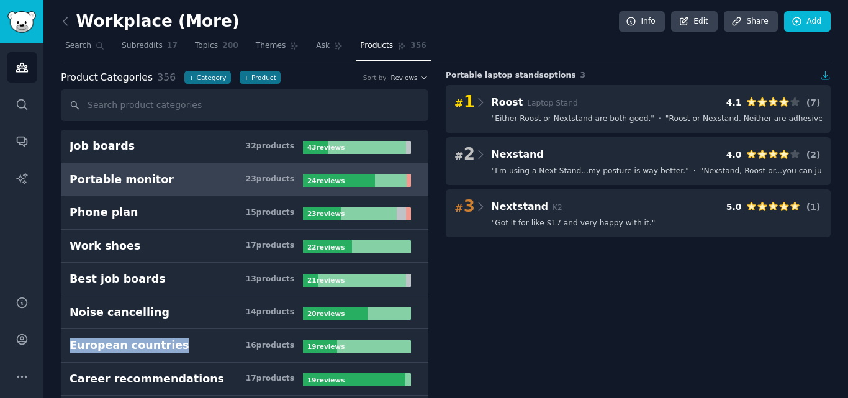
click at [163, 176] on h3 "Portable monitor 23 product s" at bounding box center [186, 180] width 233 height 16
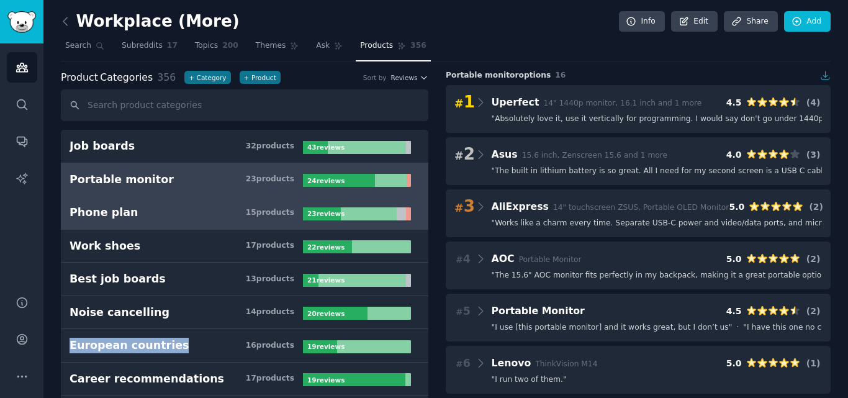
click at [125, 217] on div "Phone plan" at bounding box center [104, 213] width 69 height 16
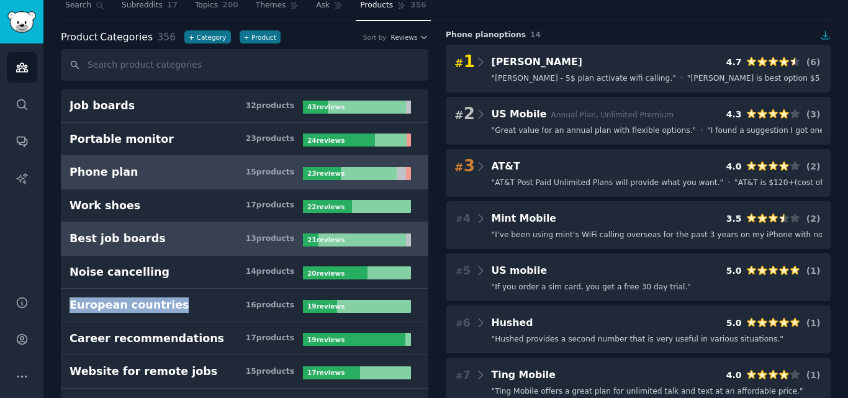
scroll to position [62, 0]
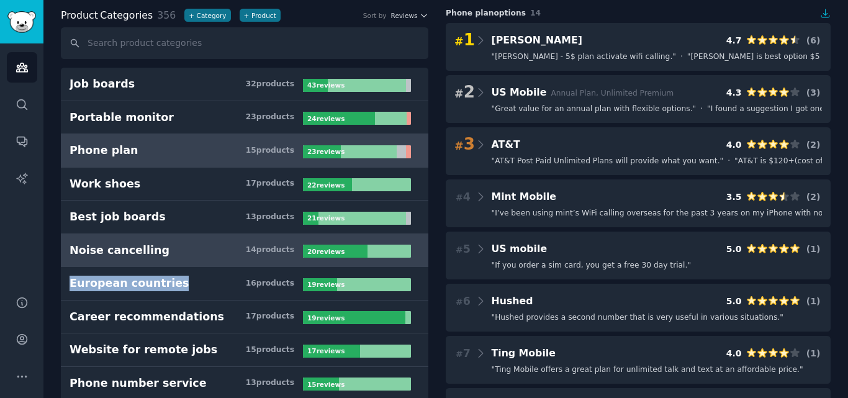
click at [159, 243] on h3 "Noise cancelling 14 product s" at bounding box center [186, 251] width 233 height 16
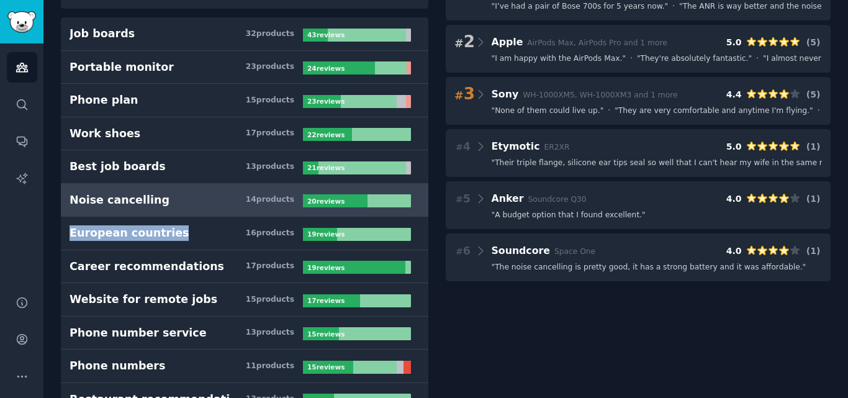
scroll to position [124, 0]
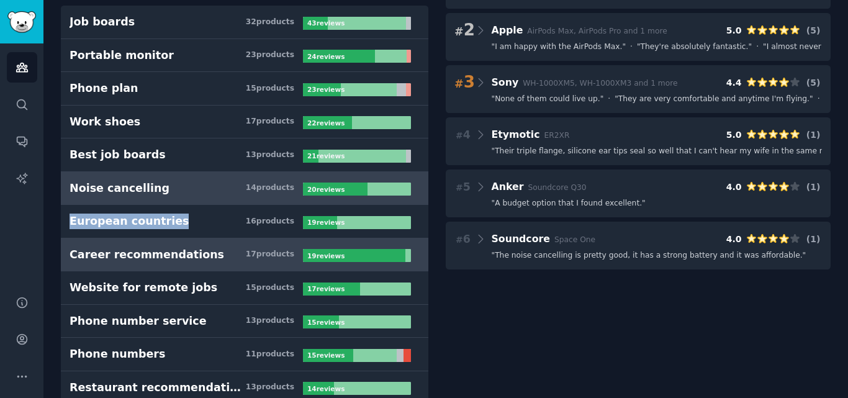
click at [165, 258] on div "Career recommendations" at bounding box center [147, 255] width 155 height 16
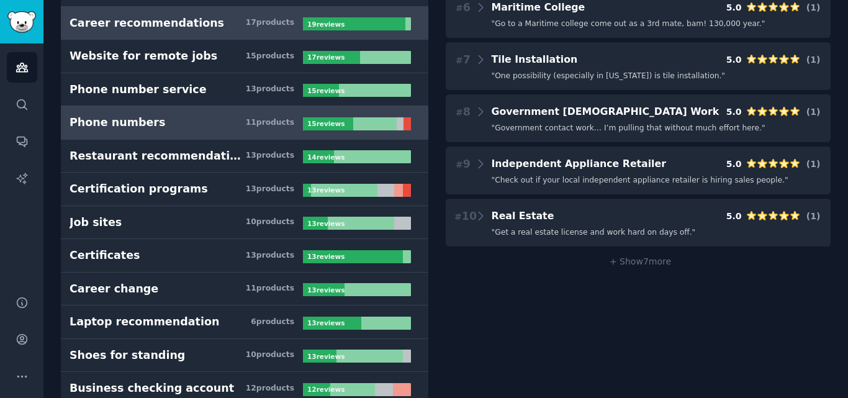
scroll to position [373, 0]
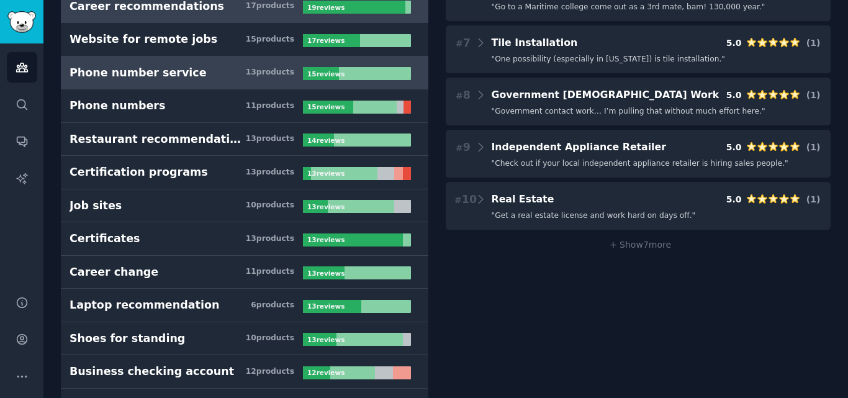
click at [195, 78] on h3 "Phone number service 13 product s" at bounding box center [186, 73] width 233 height 16
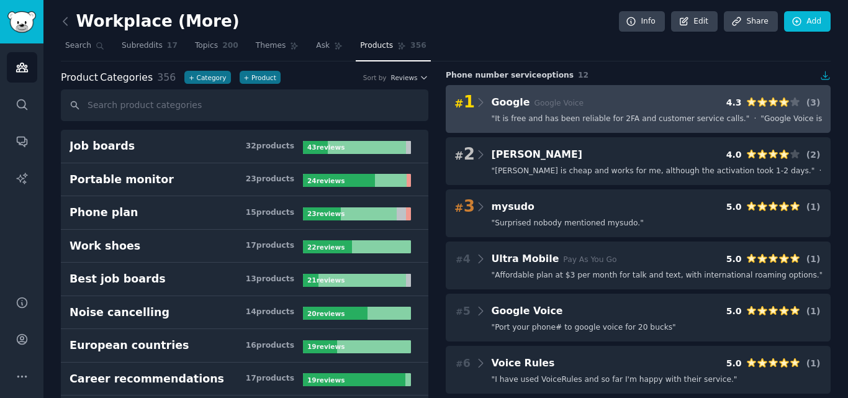
click at [587, 122] on span "" It is free and has been reliable for 2FA and customer service calls. "" at bounding box center [621, 119] width 258 height 11
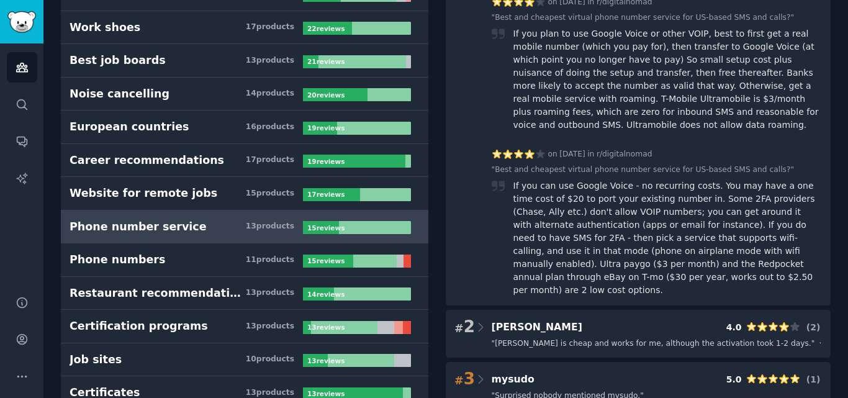
scroll to position [248, 0]
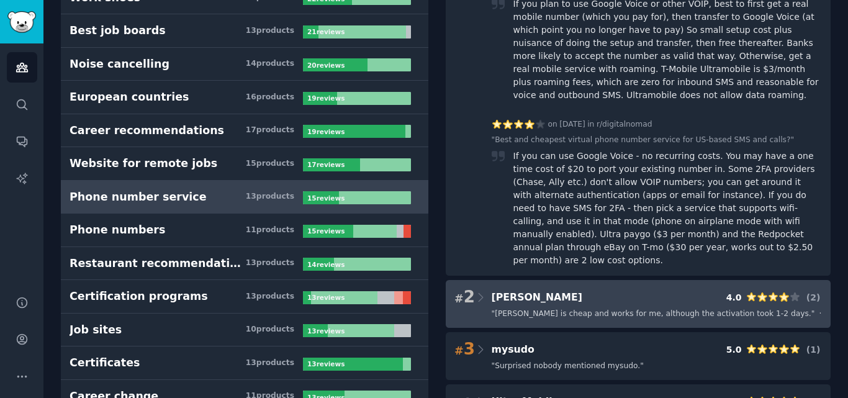
click at [600, 289] on div "# 2 [PERSON_NAME] 4.0 ( 2 )" at bounding box center [639, 297] width 368 height 17
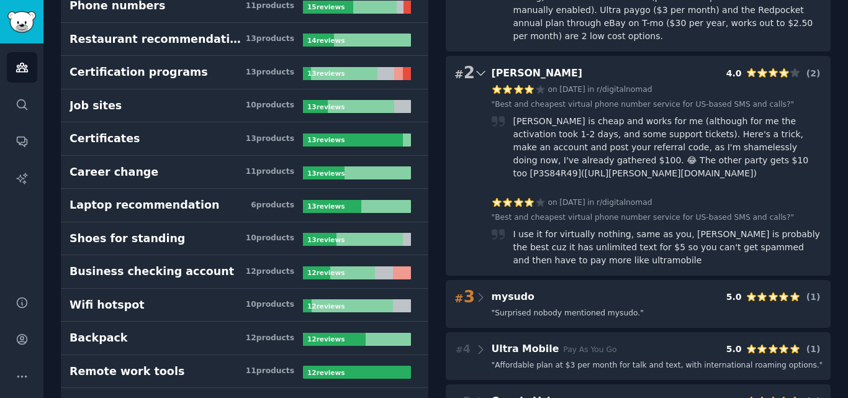
scroll to position [559, 0]
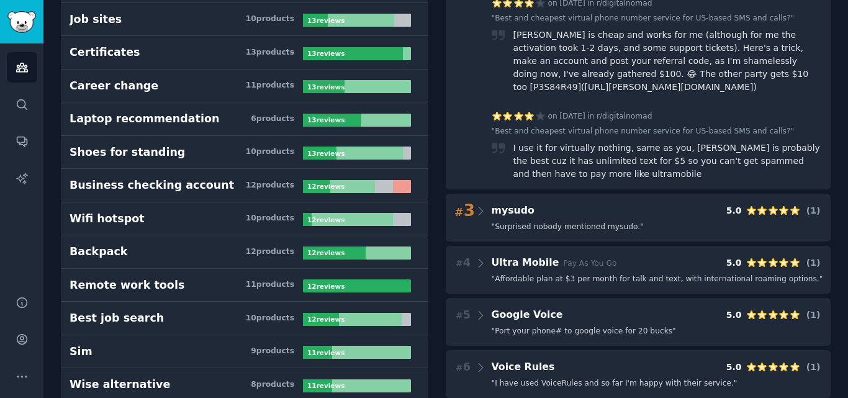
click at [614, 215] on div "# 1 Google Google Voice 4.3 ( 3 ) on [DATE] in r/digitalnomad Google Voice " Be…" at bounding box center [638, 79] width 385 height 1106
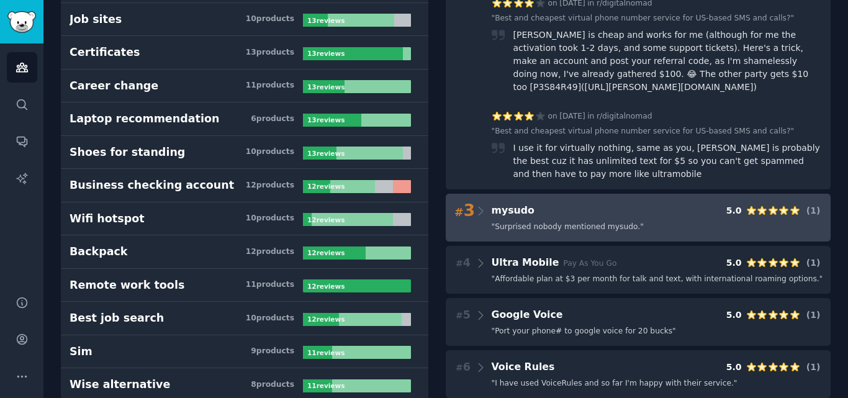
click at [625, 222] on div "" Surprised nobody mentioned mysudo. "" at bounding box center [657, 227] width 331 height 11
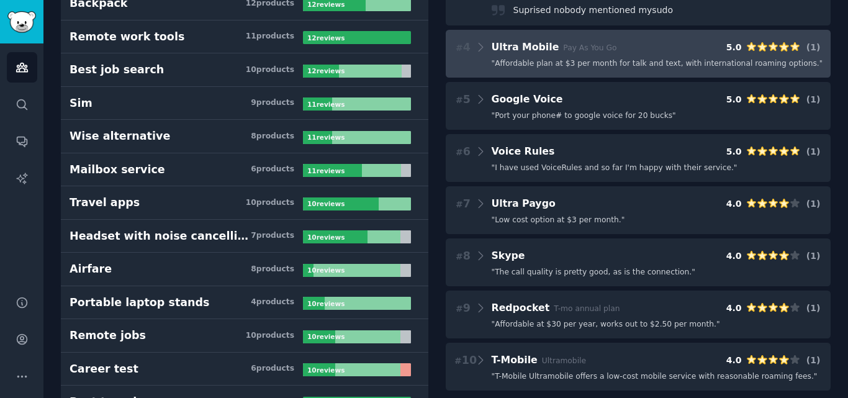
click at [580, 267] on span "" The call quality is pretty good, as is the connection. "" at bounding box center [594, 272] width 204 height 11
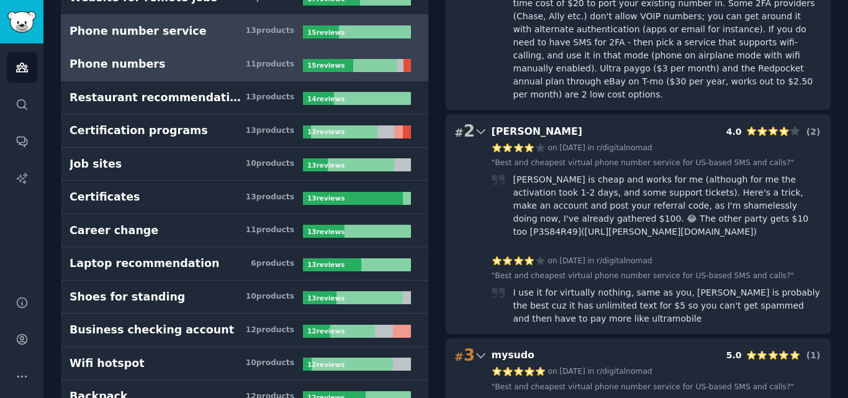
scroll to position [435, 0]
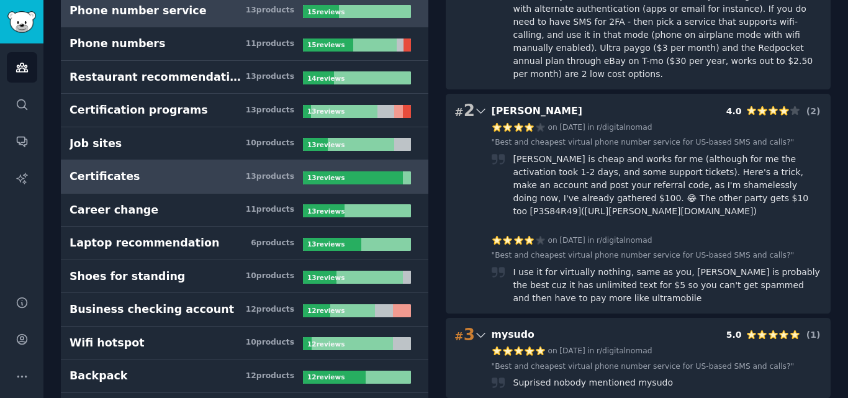
click at [156, 179] on h3 "Certificates 13 product s" at bounding box center [186, 177] width 233 height 16
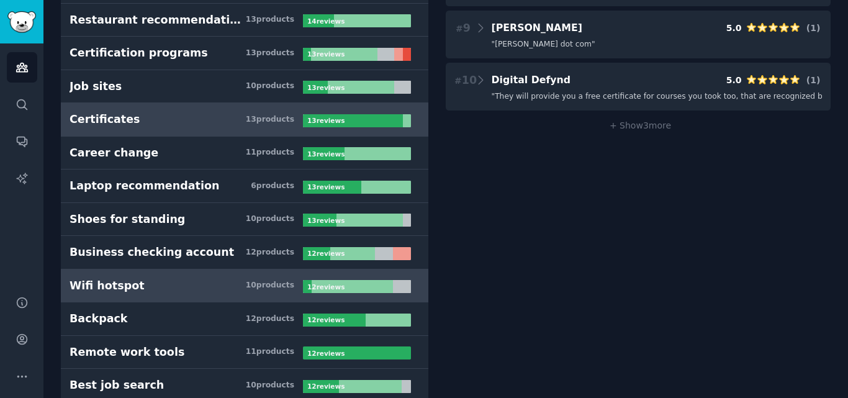
scroll to position [505, 0]
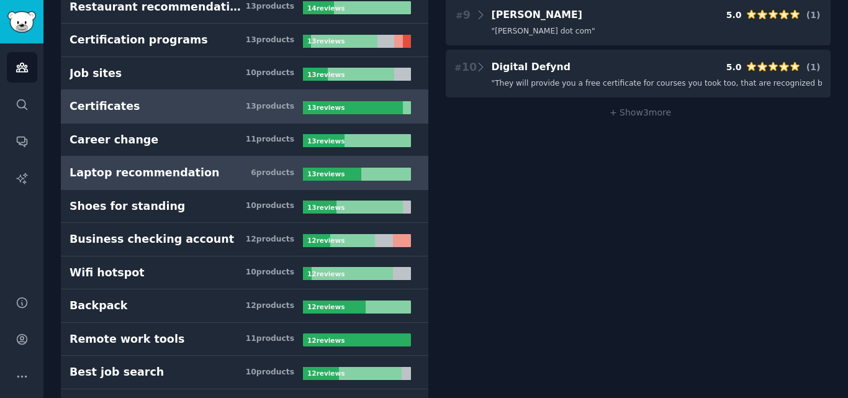
click at [155, 168] on div "Laptop recommendation" at bounding box center [145, 173] width 150 height 16
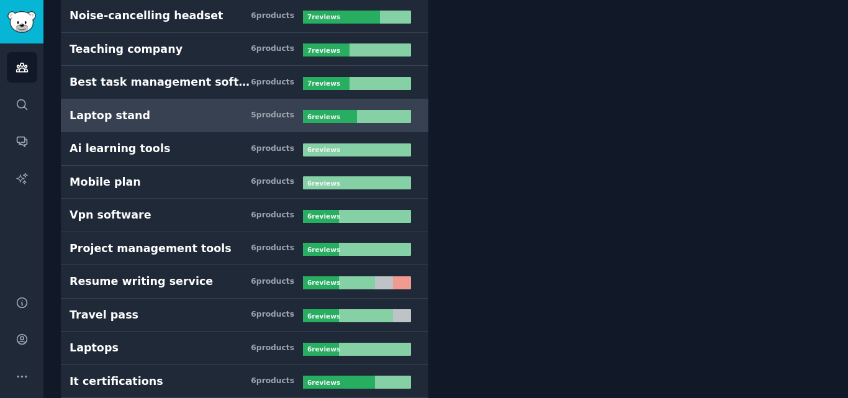
scroll to position [2119, 0]
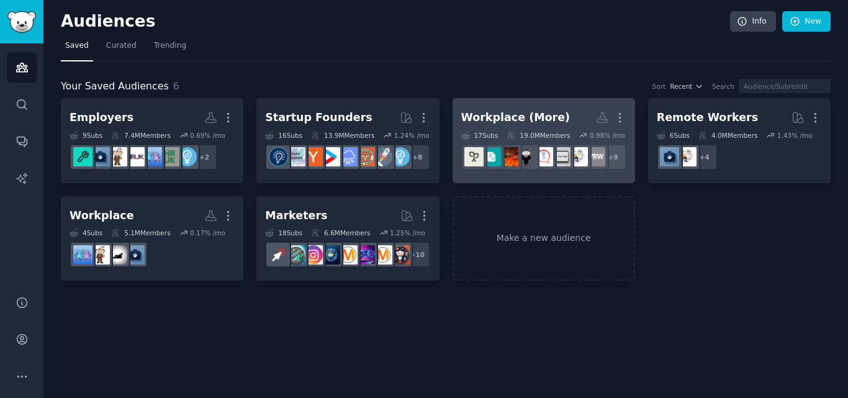
click at [509, 106] on link "Workplace (More) More 17 Sub s 19.0M Members 0.98 % /mo + 9" at bounding box center [544, 140] width 183 height 85
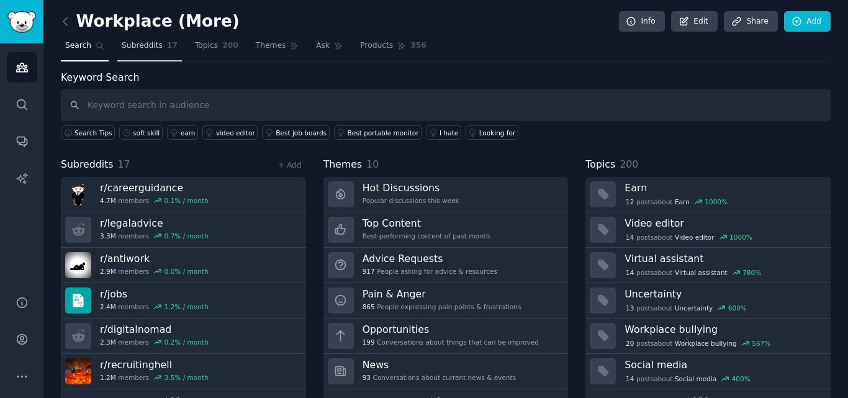
click at [159, 51] on link "Subreddits 17" at bounding box center [149, 48] width 65 height 25
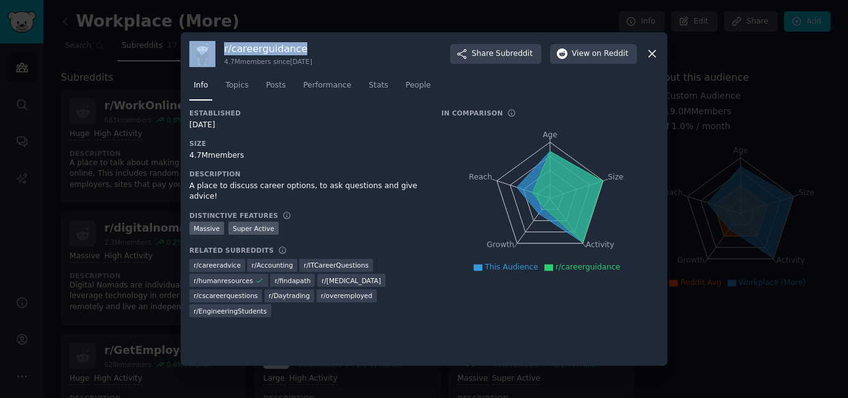
drag, startPoint x: 304, startPoint y: 46, endPoint x: 209, endPoint y: 51, distance: 95.1
click at [209, 51] on div "r/ careerguidance 4.7M members since 12/24/2011 Share Subreddit View on Reddit" at bounding box center [423, 54] width 469 height 26
copy div "r/ careerguidance"
click at [271, 48] on h3 "r/ careerguidance" at bounding box center [268, 48] width 88 height 13
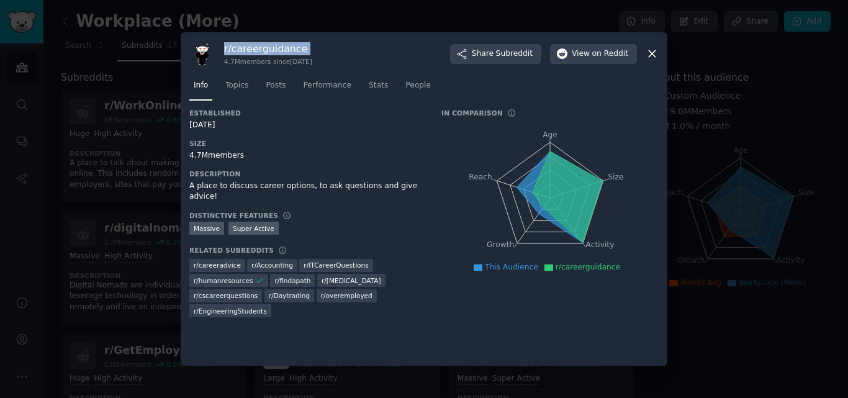
click at [271, 48] on h3 "r/ careerguidance" at bounding box center [268, 48] width 88 height 13
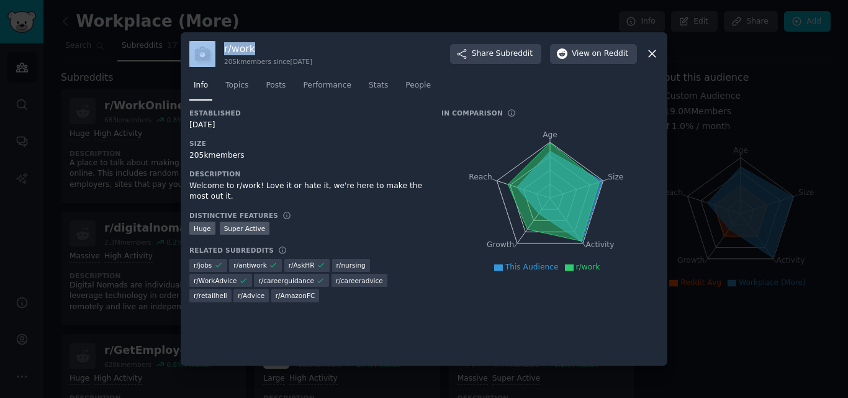
drag, startPoint x: 260, startPoint y: 48, endPoint x: 218, endPoint y: 45, distance: 41.7
click at [218, 45] on div "r/ work 205k members since 03/25/2008 Share Subreddit View on Reddit" at bounding box center [423, 54] width 469 height 26
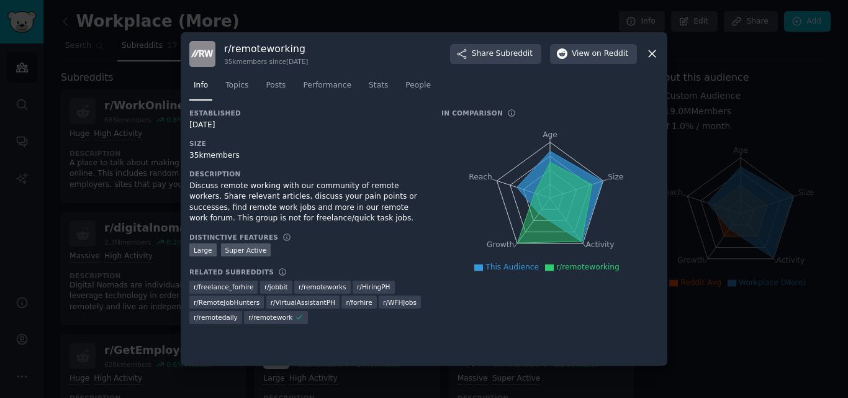
click at [274, 55] on h3 "r/ remoteworking" at bounding box center [266, 48] width 84 height 13
copy h3 "r/ remoteworking"
